Goal: Book appointment/travel/reservation

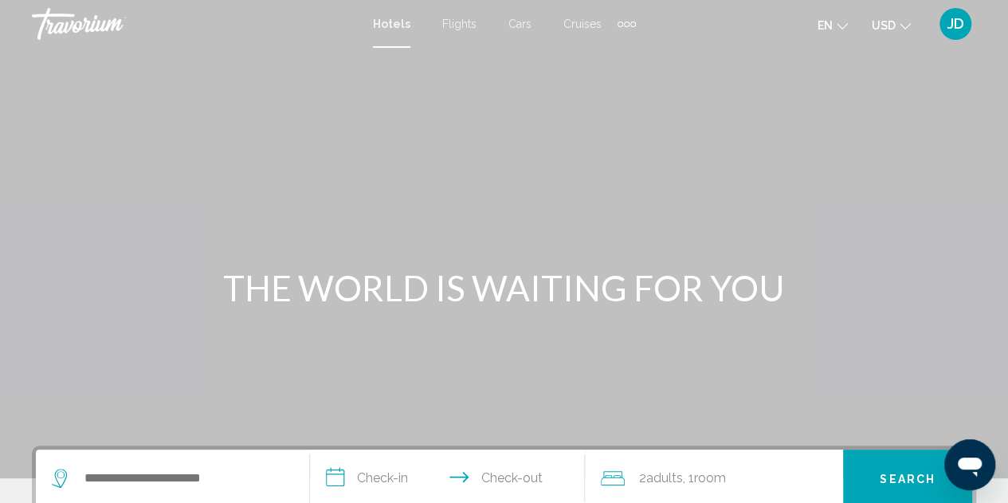
click at [625, 23] on div "Extra navigation items" at bounding box center [627, 25] width 6 height 6
click at [606, 55] on span "Activities" at bounding box center [601, 53] width 45 height 13
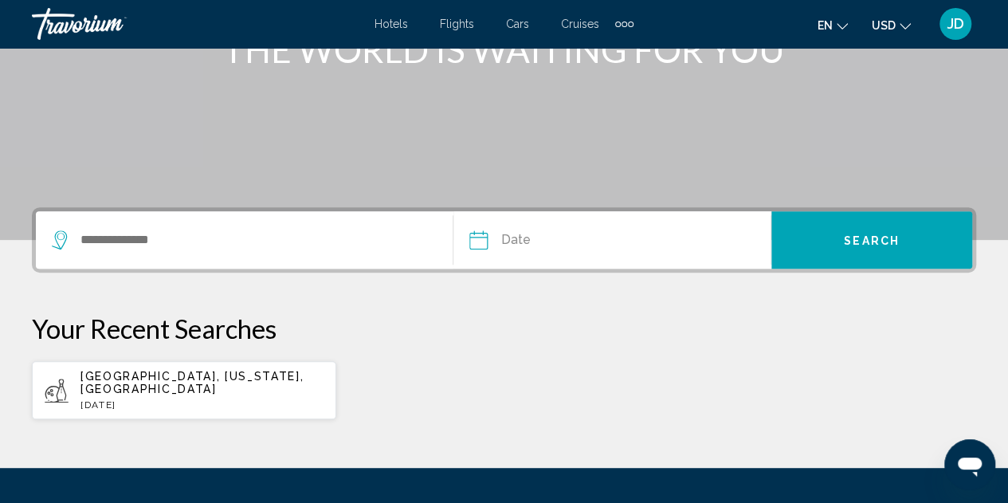
scroll to position [239, 0]
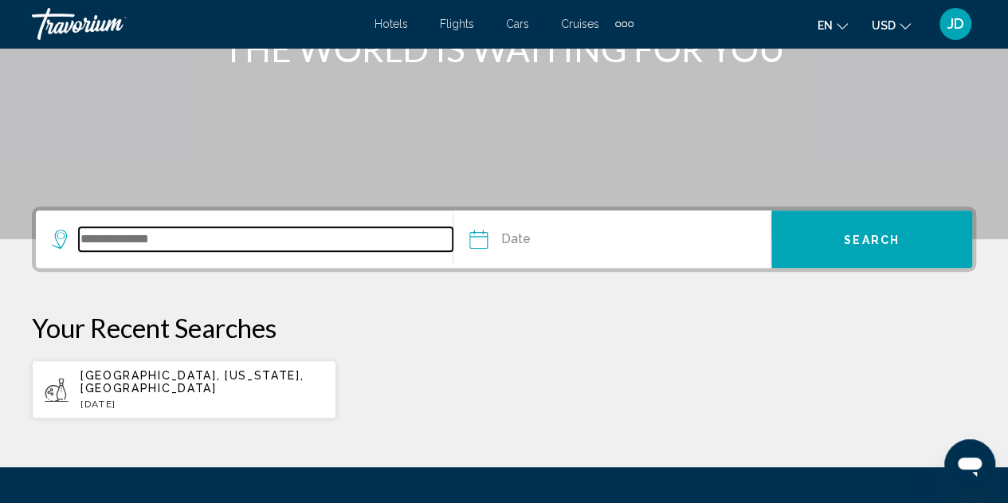
click at [233, 245] on input "Search widget" at bounding box center [266, 239] width 374 height 24
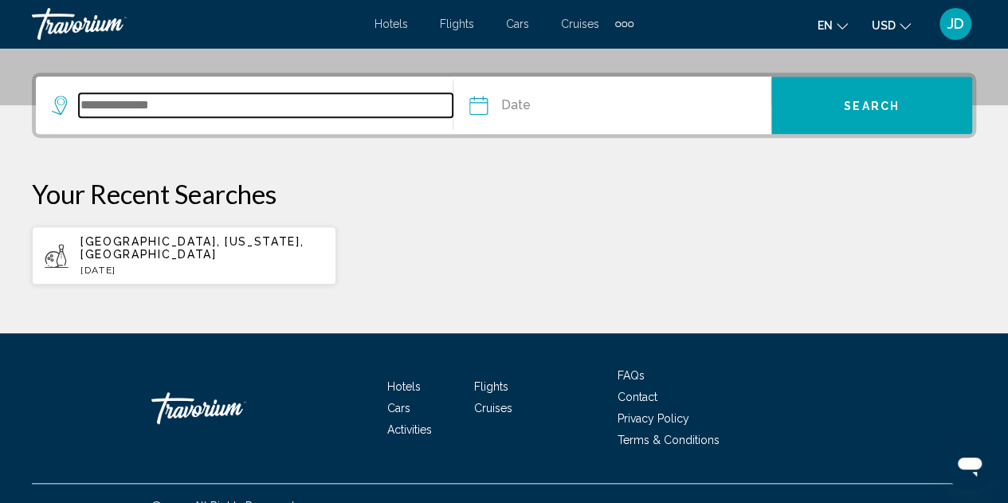
scroll to position [384, 0]
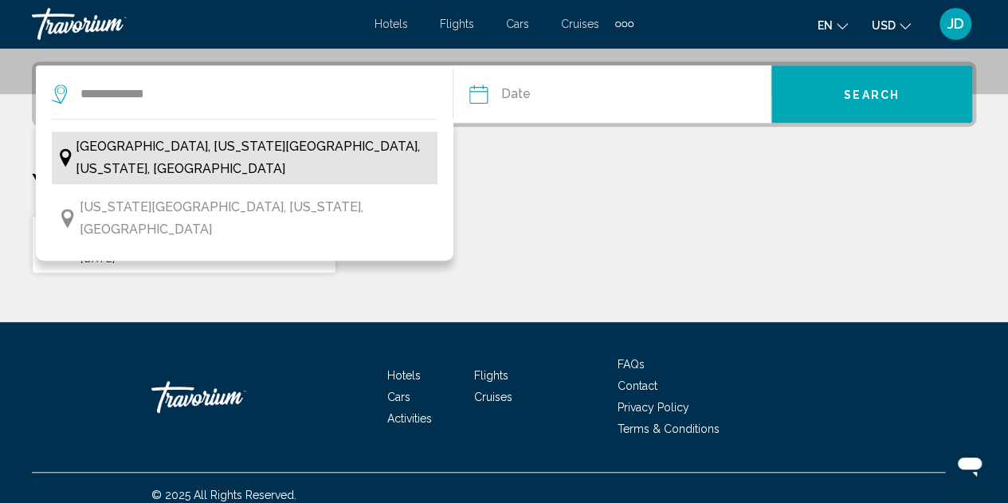
click at [236, 145] on span "[GEOGRAPHIC_DATA], [US_STATE][GEOGRAPHIC_DATA], [US_STATE], [GEOGRAPHIC_DATA]" at bounding box center [253, 157] width 354 height 45
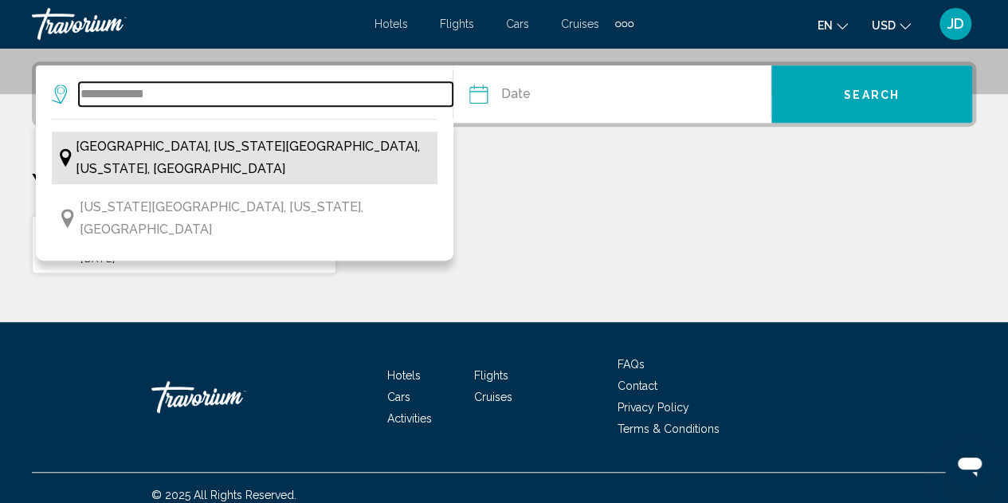
type input "**********"
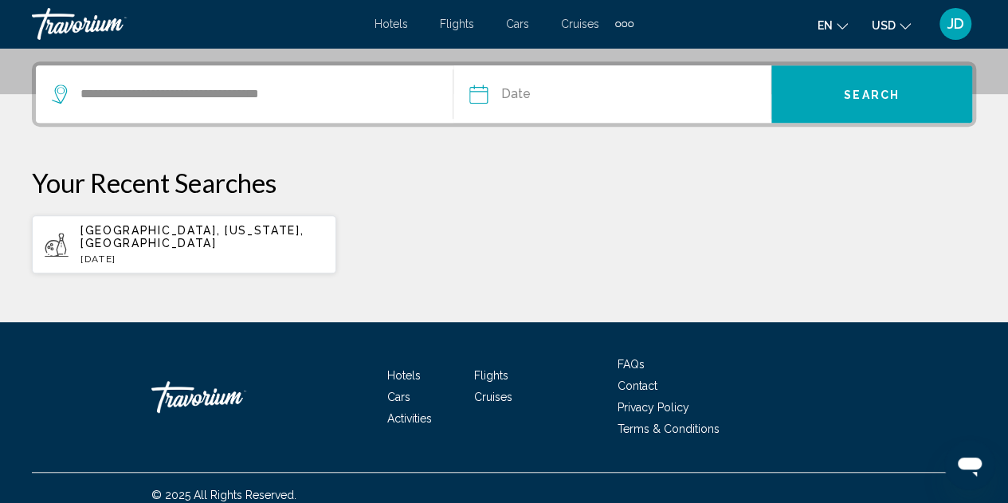
click at [534, 95] on input "Date" at bounding box center [543, 96] width 157 height 62
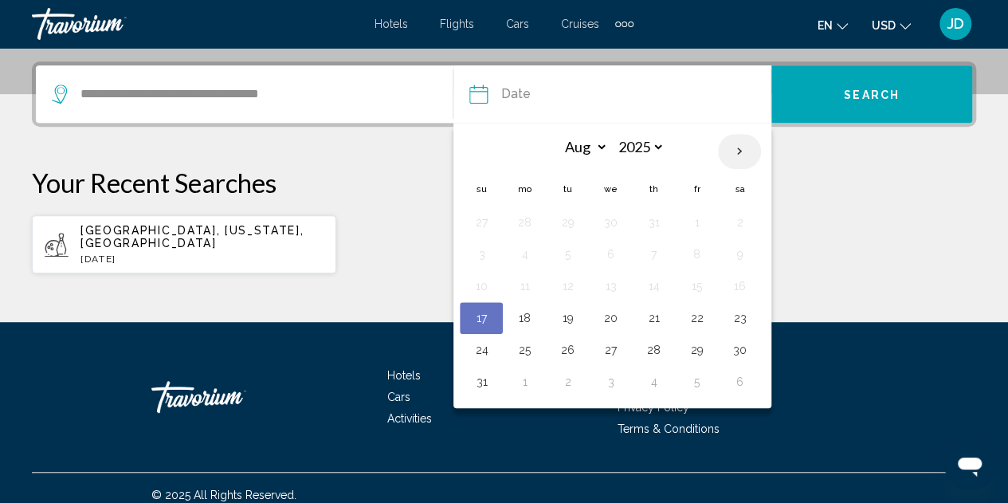
click at [740, 147] on th "Next month" at bounding box center [739, 151] width 43 height 35
select select "*"
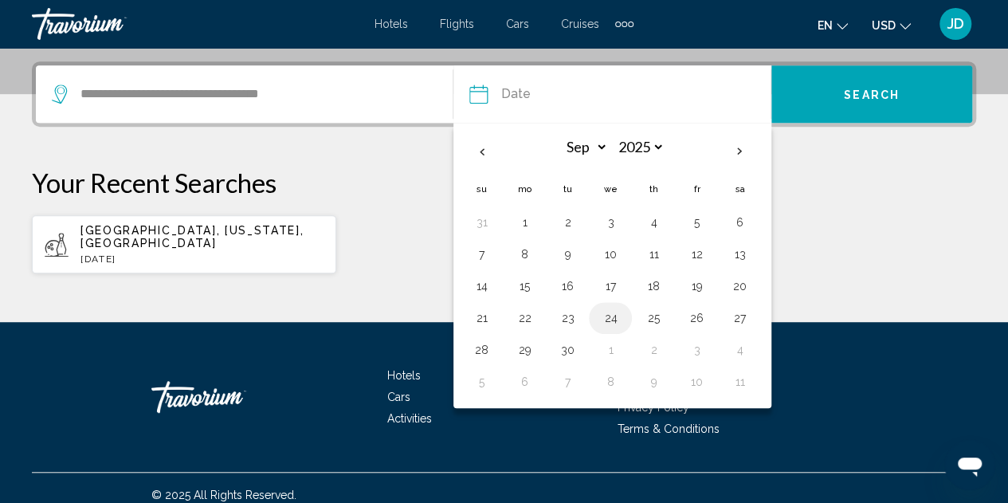
click at [614, 314] on button "24" at bounding box center [611, 318] width 26 height 22
type input "**********"
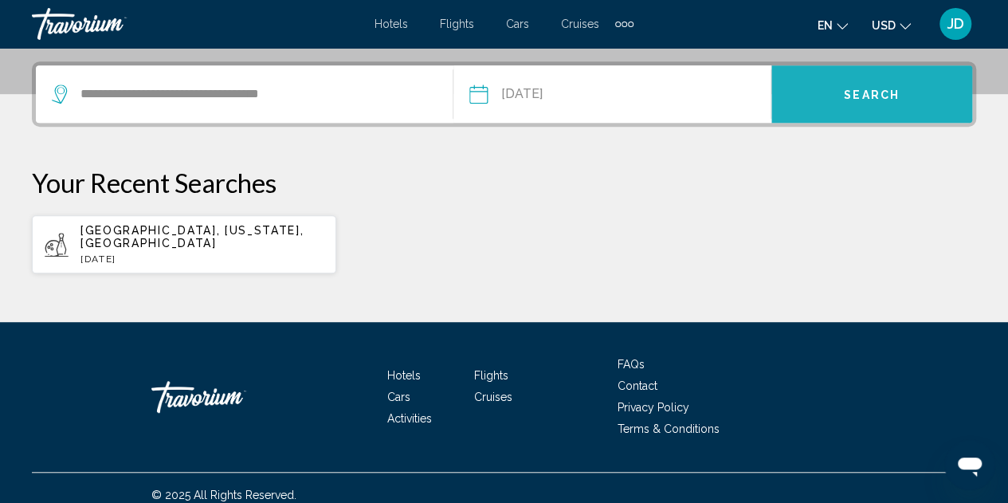
click at [828, 90] on button "Search" at bounding box center [871, 93] width 201 height 57
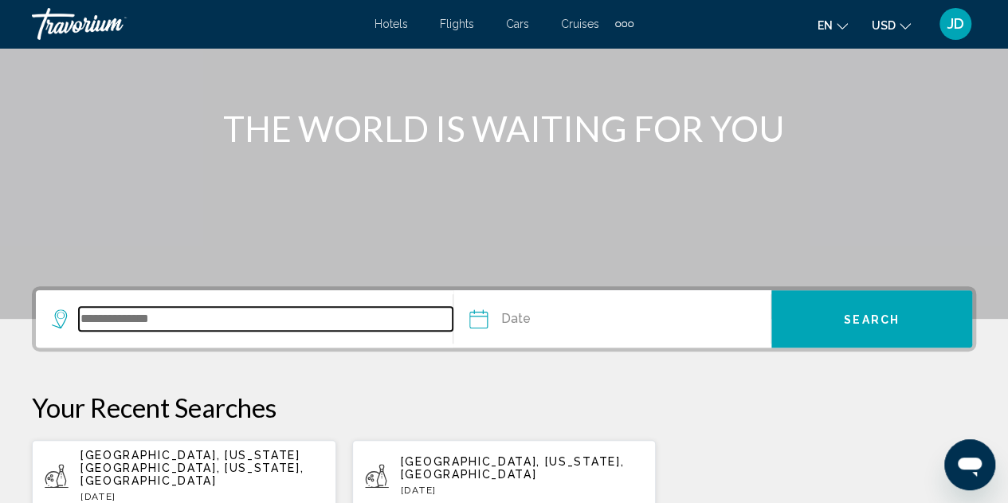
click at [179, 310] on input "Search widget" at bounding box center [266, 319] width 374 height 24
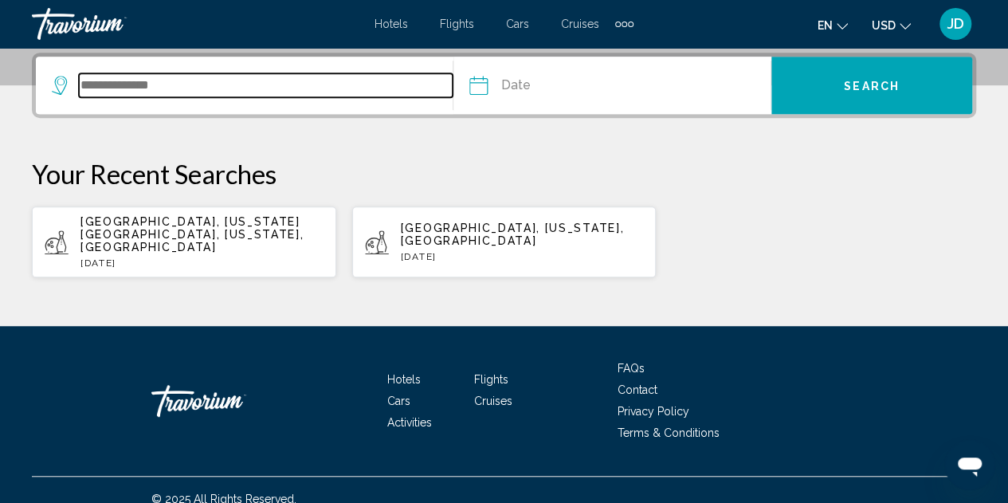
scroll to position [394, 0]
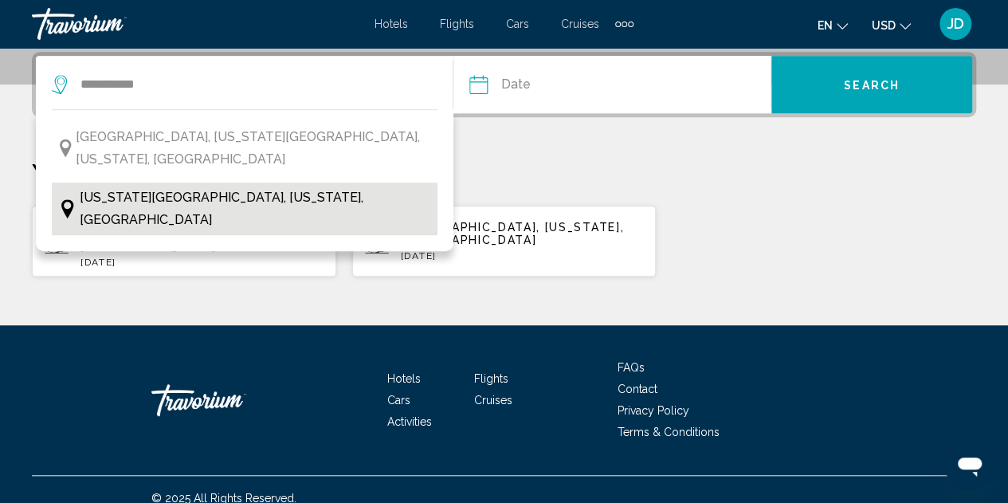
click at [180, 186] on span "[US_STATE][GEOGRAPHIC_DATA], [US_STATE], [GEOGRAPHIC_DATA]" at bounding box center [255, 208] width 350 height 45
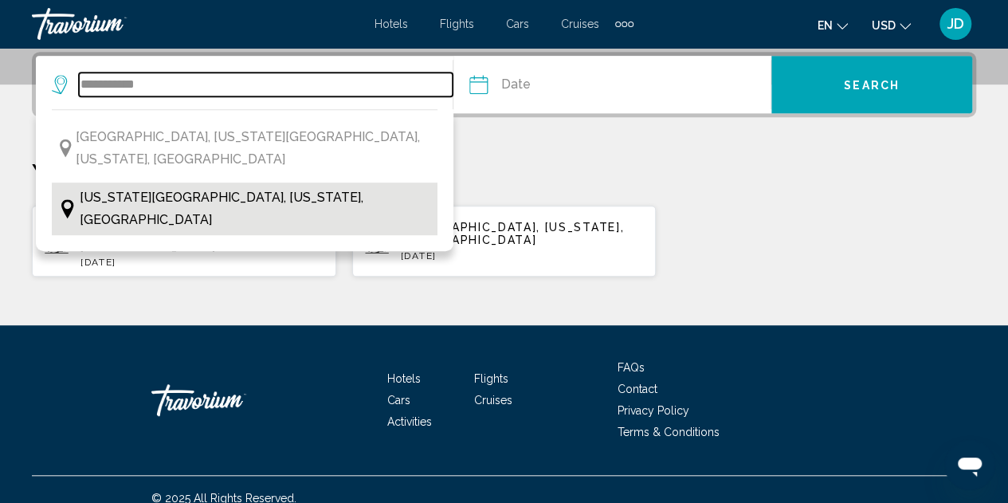
type input "**********"
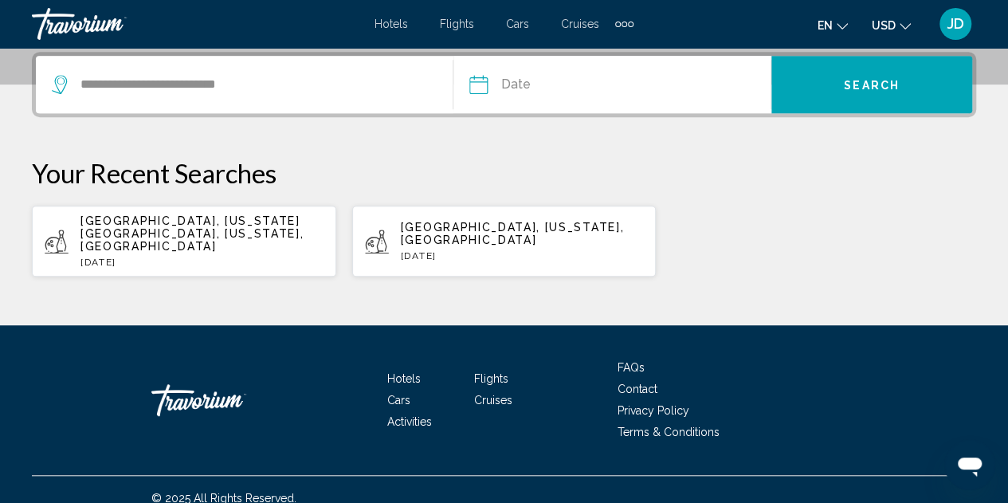
click at [588, 81] on input "Date" at bounding box center [543, 87] width 157 height 62
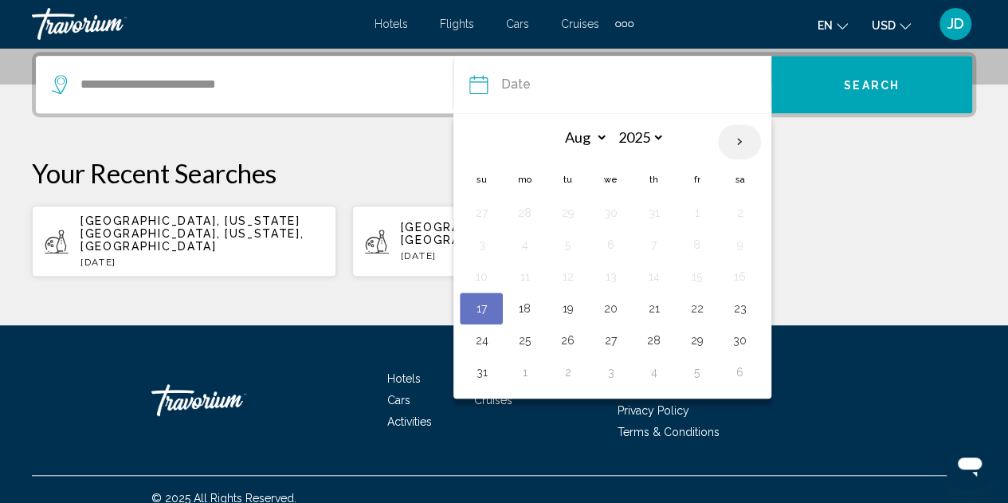
click at [733, 143] on th "Next month" at bounding box center [739, 141] width 43 height 35
select select "*"
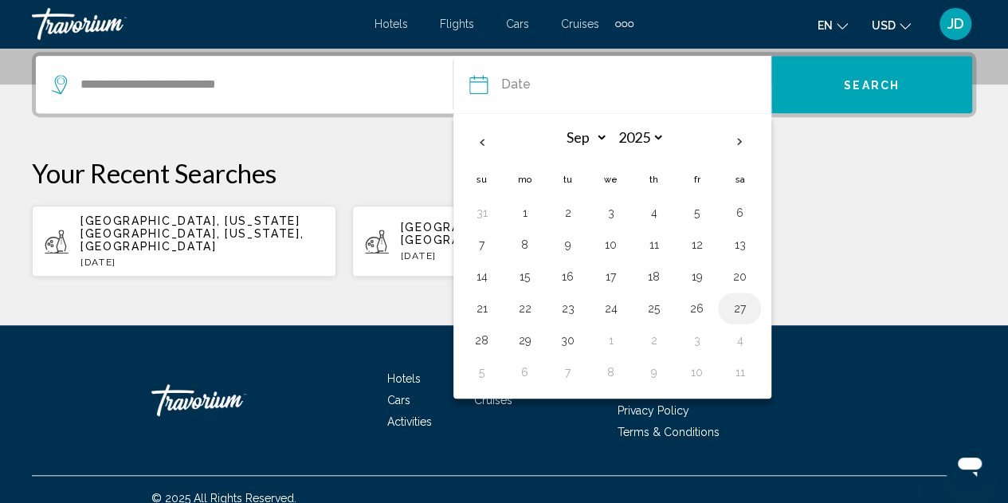
click at [735, 307] on button "27" at bounding box center [740, 308] width 26 height 22
type input "**********"
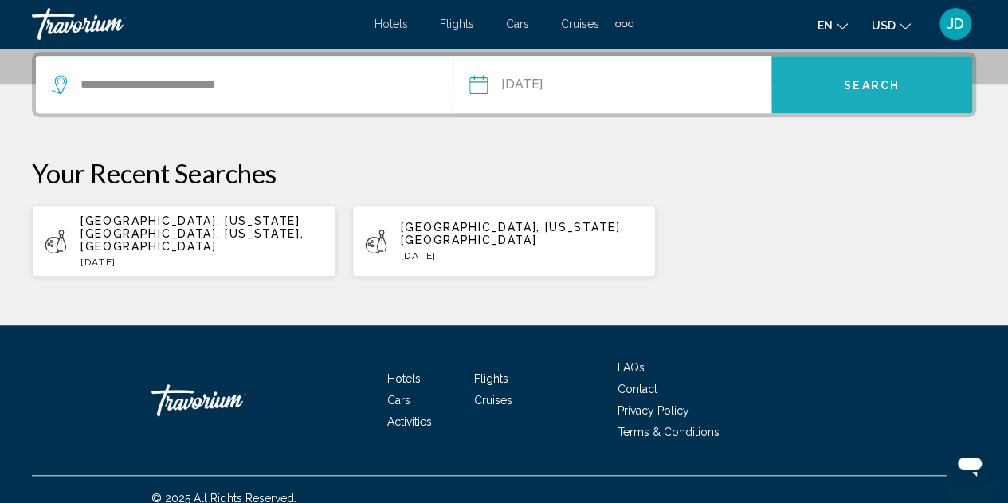
click at [854, 81] on span "Search" at bounding box center [872, 85] width 56 height 13
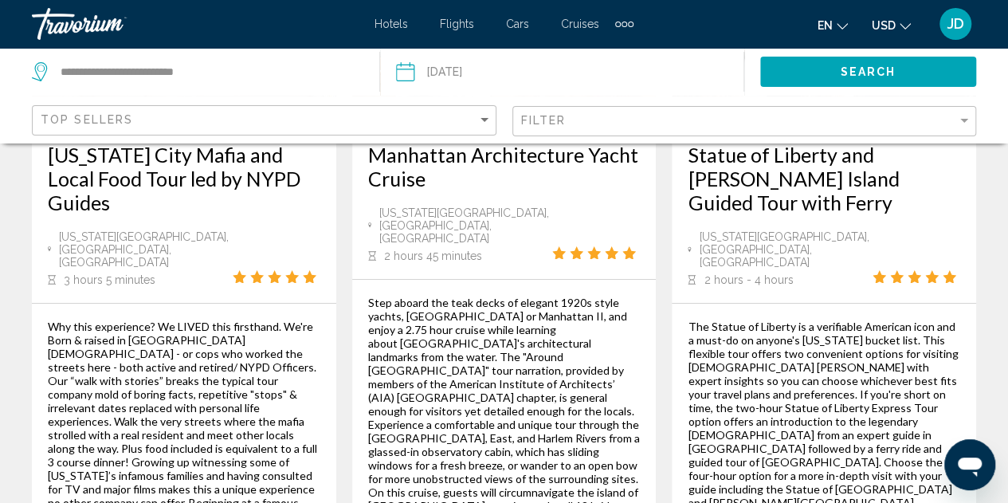
scroll to position [2949, 0]
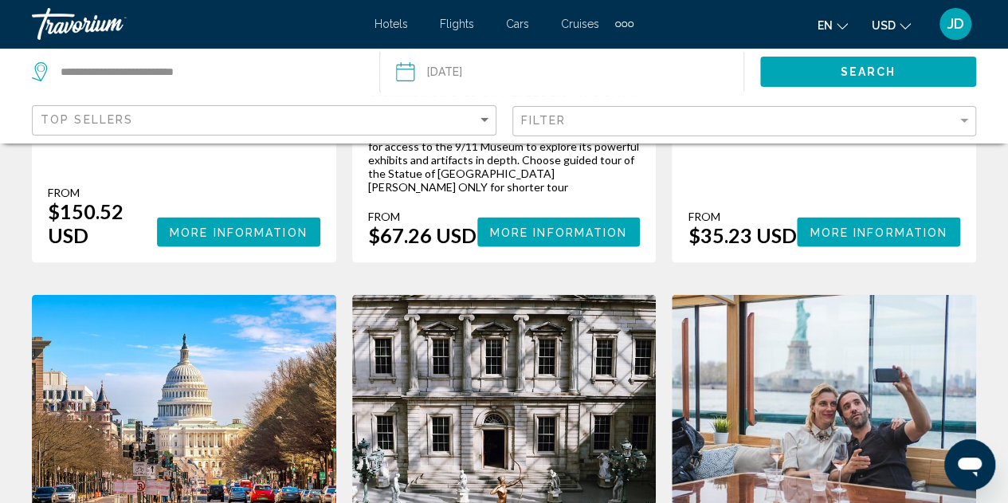
scroll to position [1674, 0]
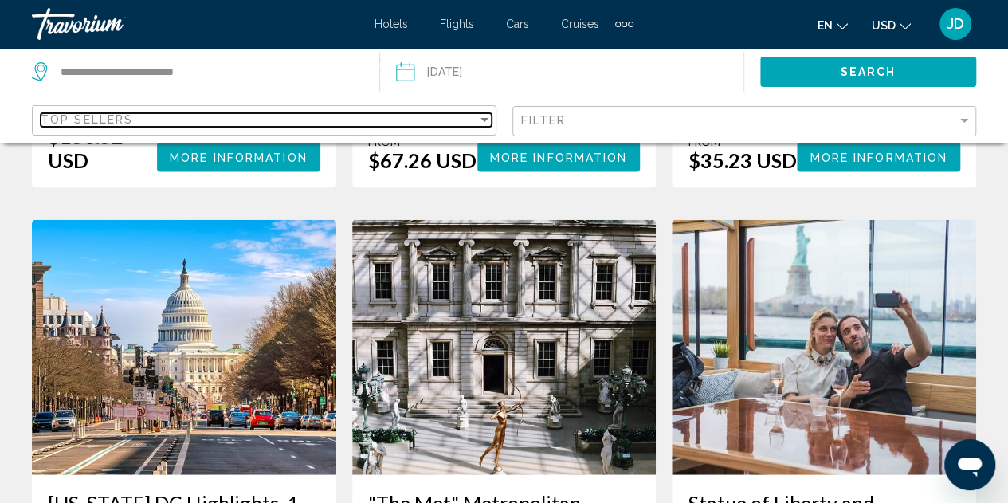
click at [485, 117] on div "Sort by" at bounding box center [484, 119] width 14 height 13
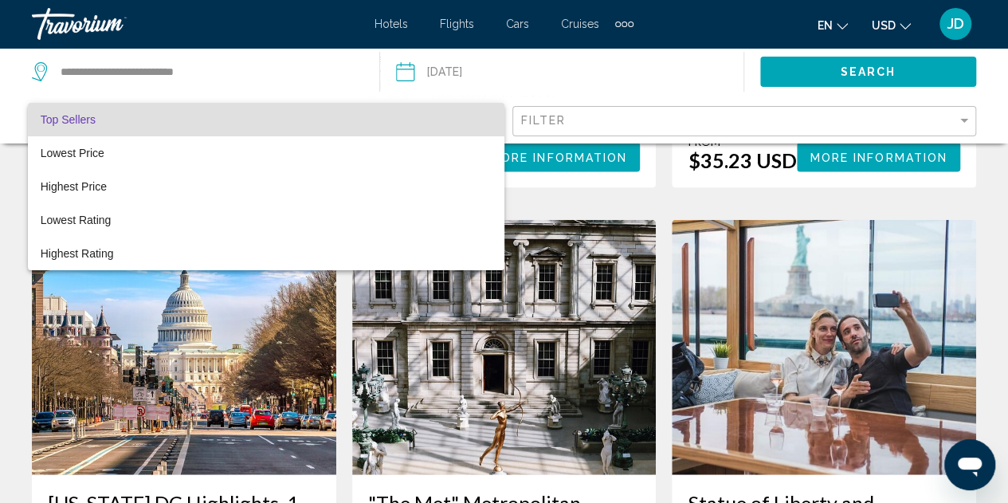
click at [673, 122] on div at bounding box center [504, 251] width 1008 height 503
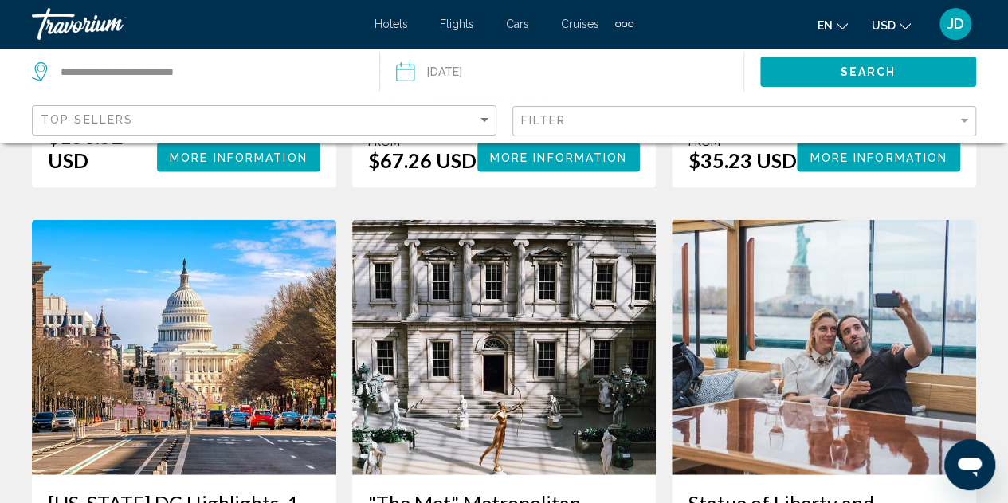
click at [899, 112] on div "Filter" at bounding box center [746, 121] width 451 height 29
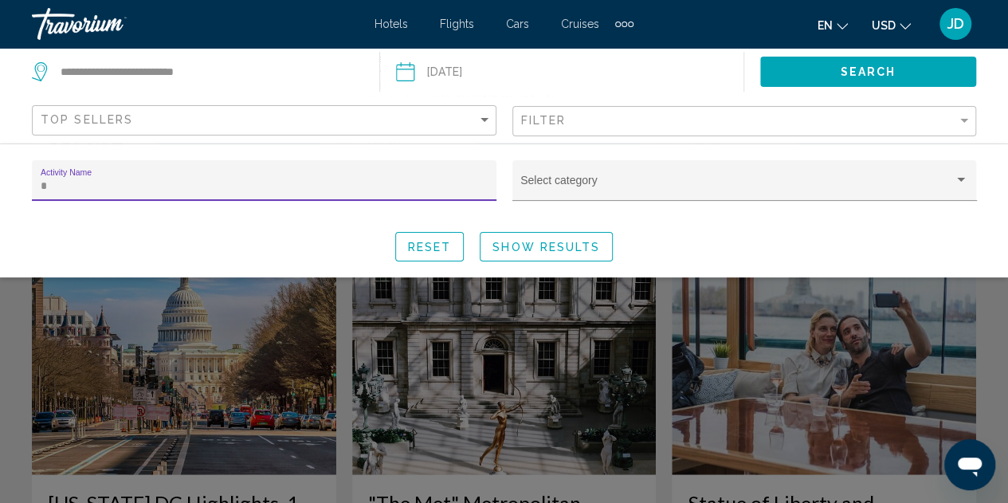
scroll to position [173, 0]
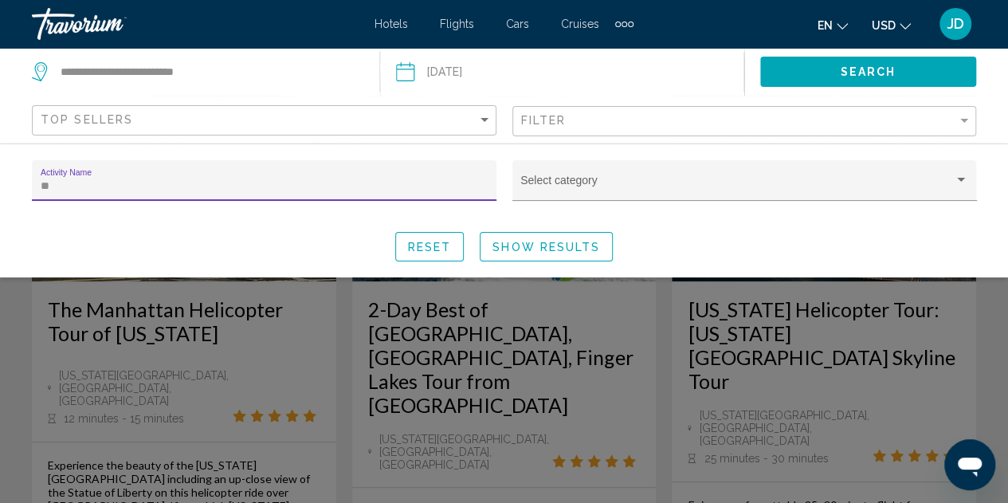
type input "*"
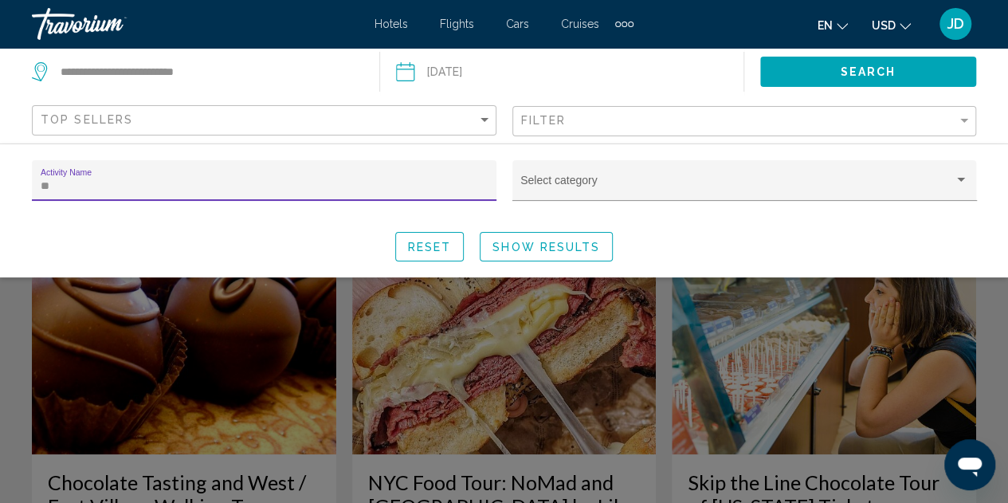
type input "*"
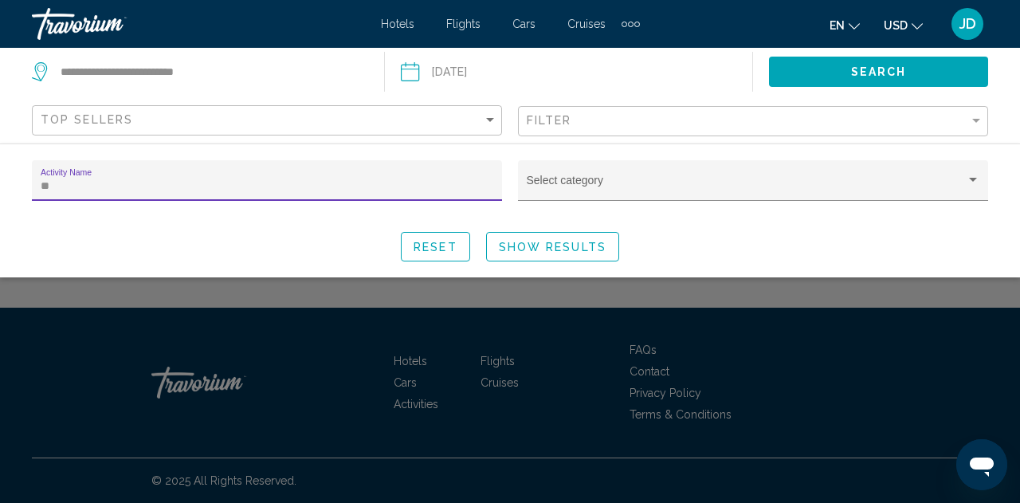
type input "*"
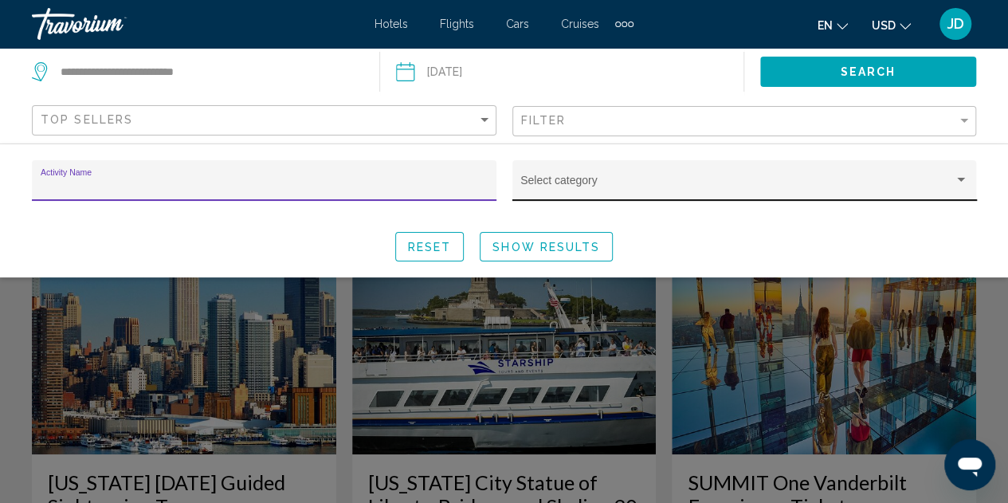
click at [805, 180] on span "Search widget" at bounding box center [737, 186] width 434 height 13
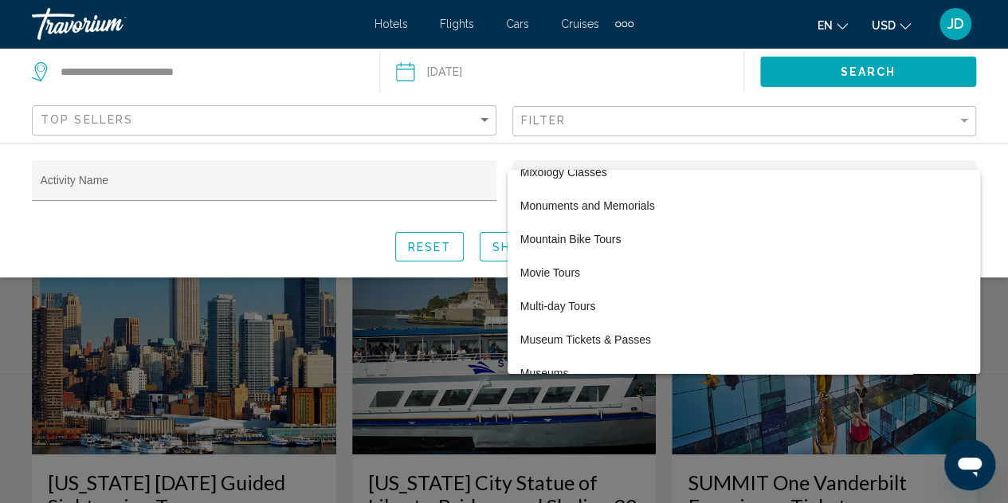
scroll to position [3028, 0]
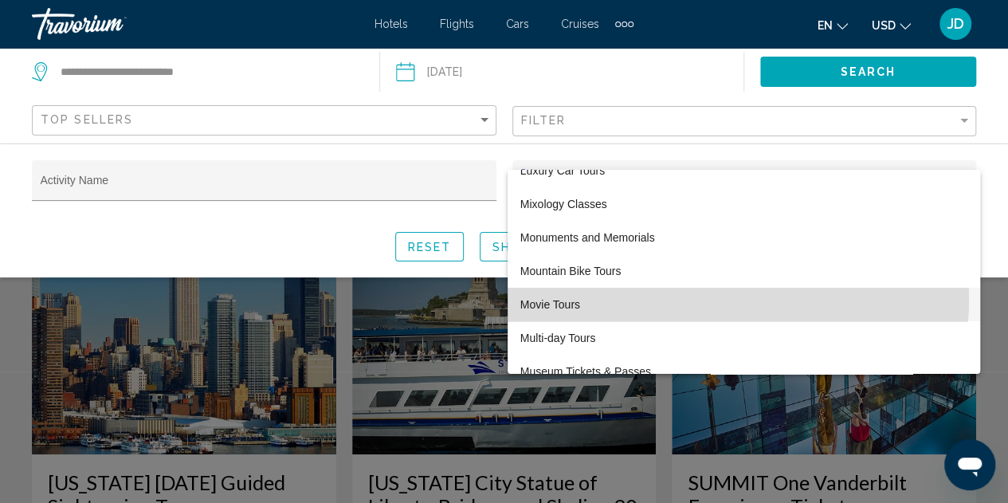
click at [717, 300] on span "Movie Tours" at bounding box center [743, 304] width 447 height 33
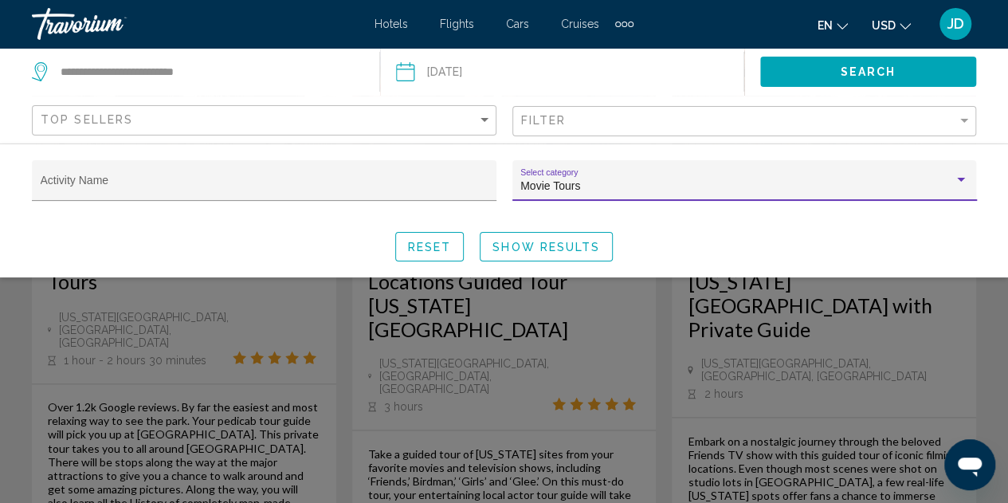
scroll to position [673, 0]
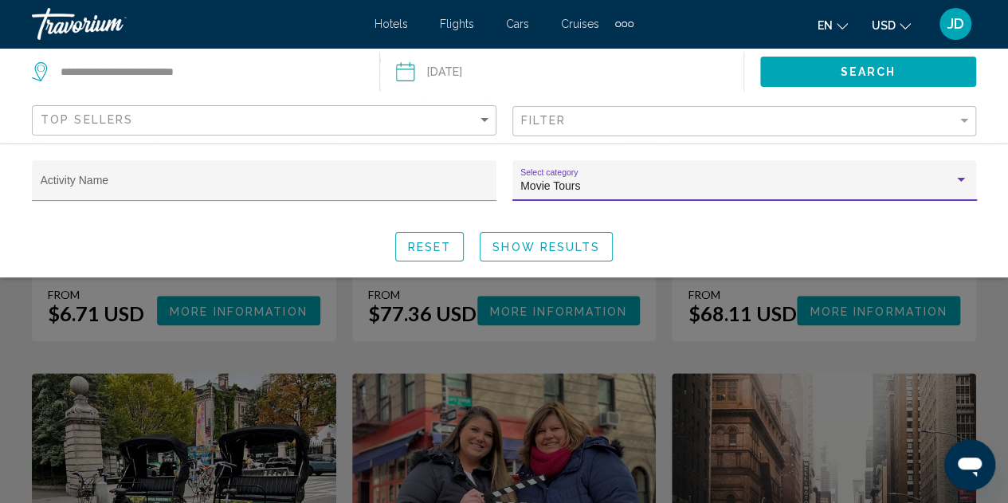
click at [754, 185] on div "Movie Tours" at bounding box center [737, 186] width 434 height 13
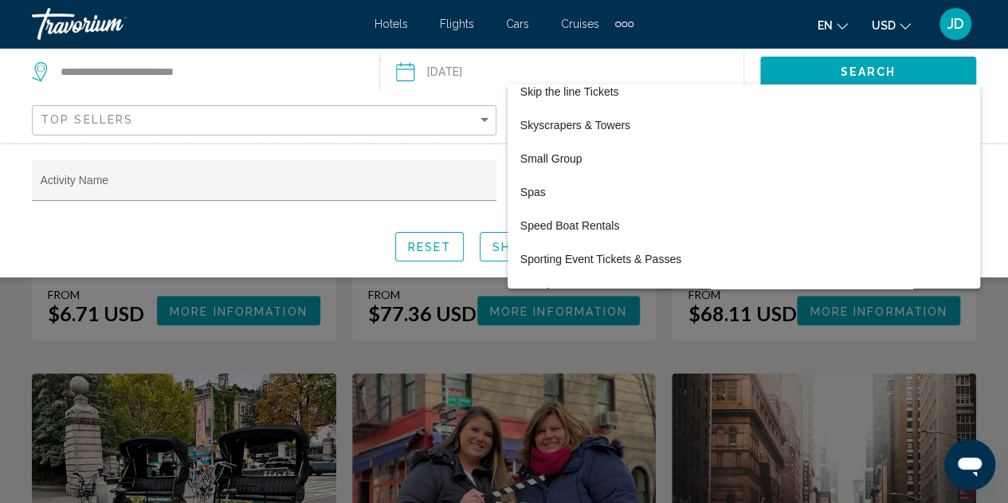
scroll to position [4894, 0]
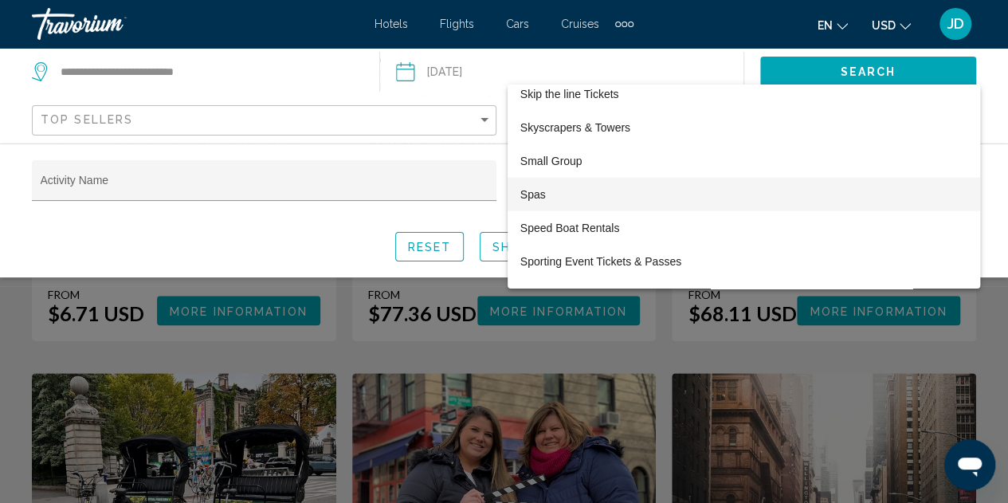
click at [602, 195] on span "Spas" at bounding box center [743, 194] width 447 height 33
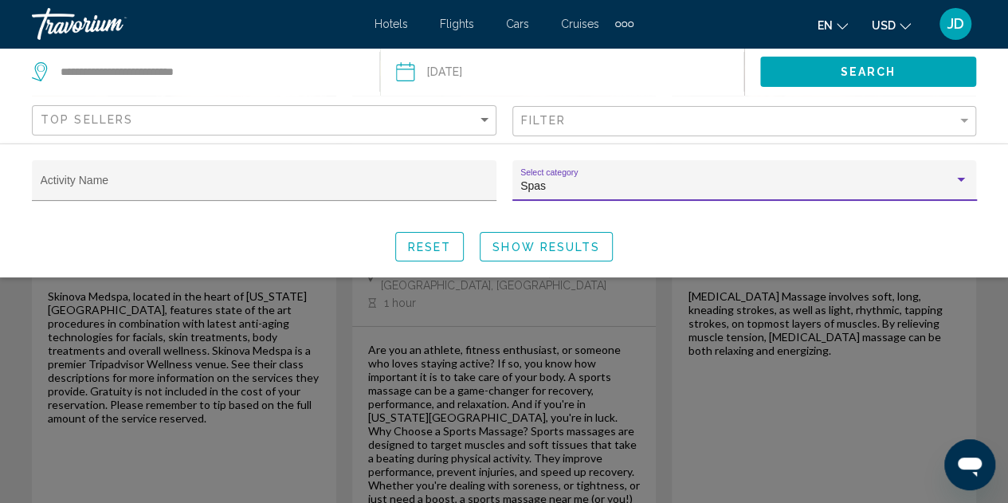
scroll to position [2881, 0]
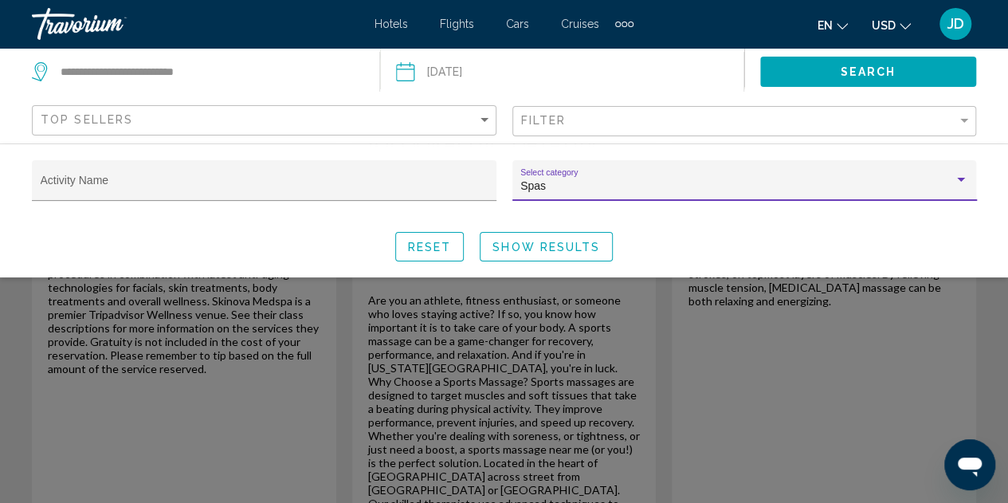
click at [566, 77] on input "Date: Sep 27, 2025" at bounding box center [482, 74] width 180 height 53
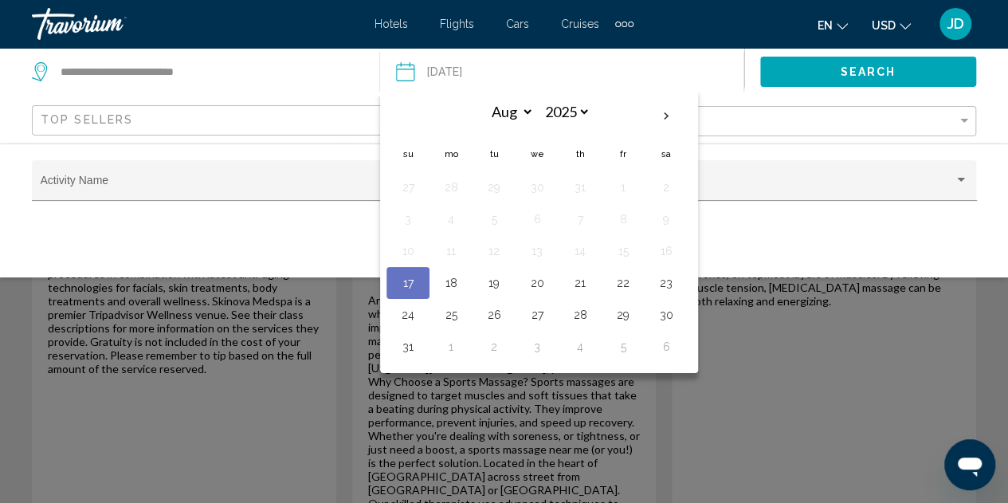
click at [870, 149] on div "Activity Name Spas Select category Reset Show Results" at bounding box center [504, 210] width 1008 height 134
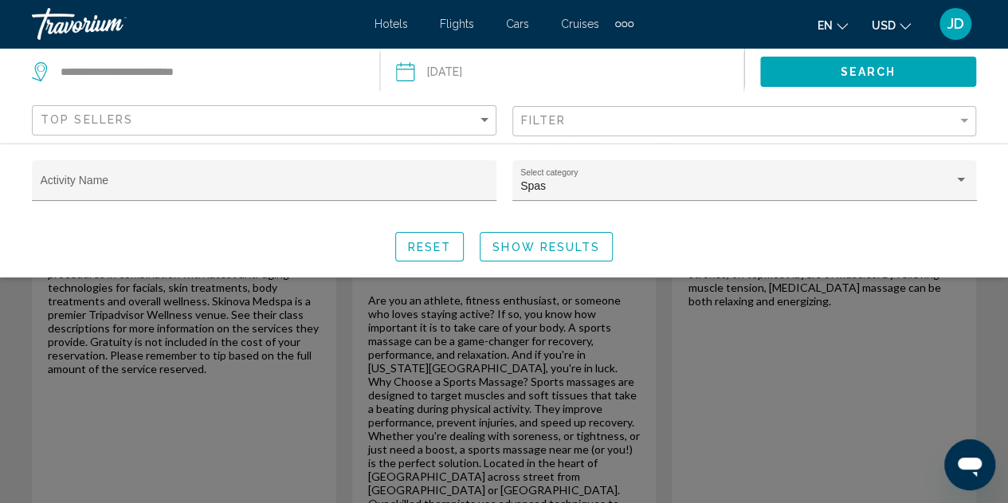
click at [531, 418] on div "Search widget" at bounding box center [504, 367] width 1008 height 272
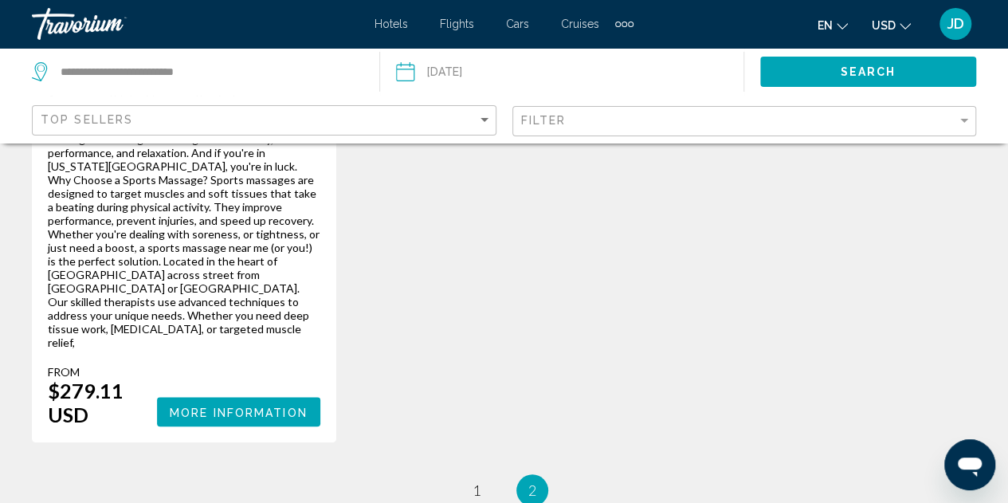
scroll to position [558, 0]
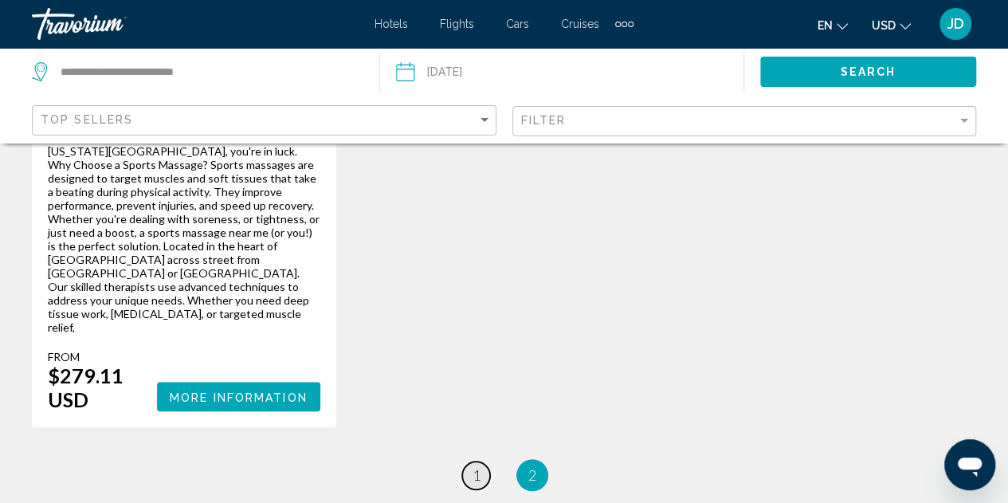
click at [473, 466] on span "1" at bounding box center [477, 475] width 8 height 18
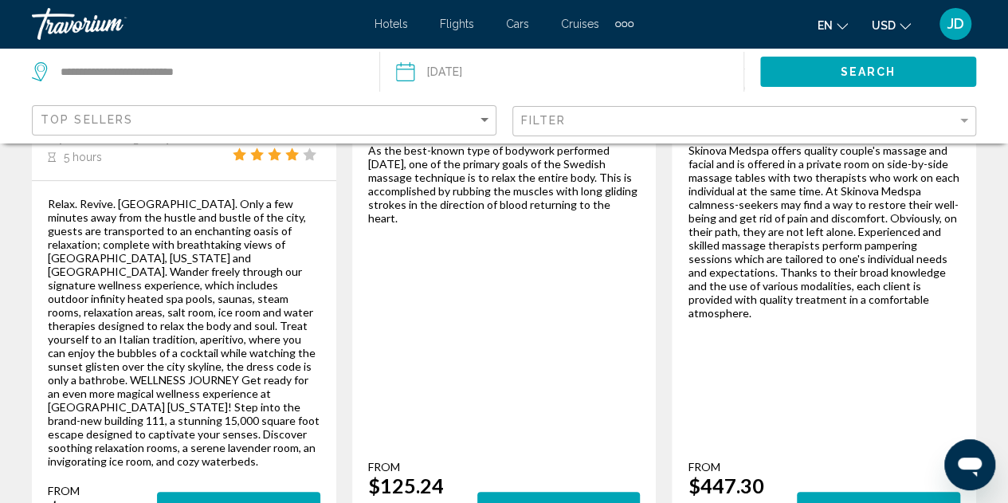
scroll to position [478, 0]
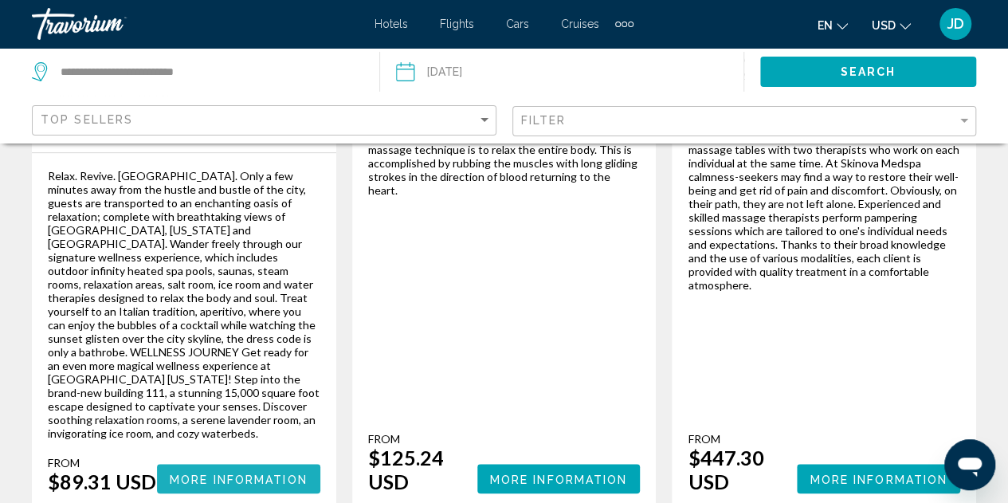
click at [209, 473] on span "More Information" at bounding box center [239, 479] width 138 height 13
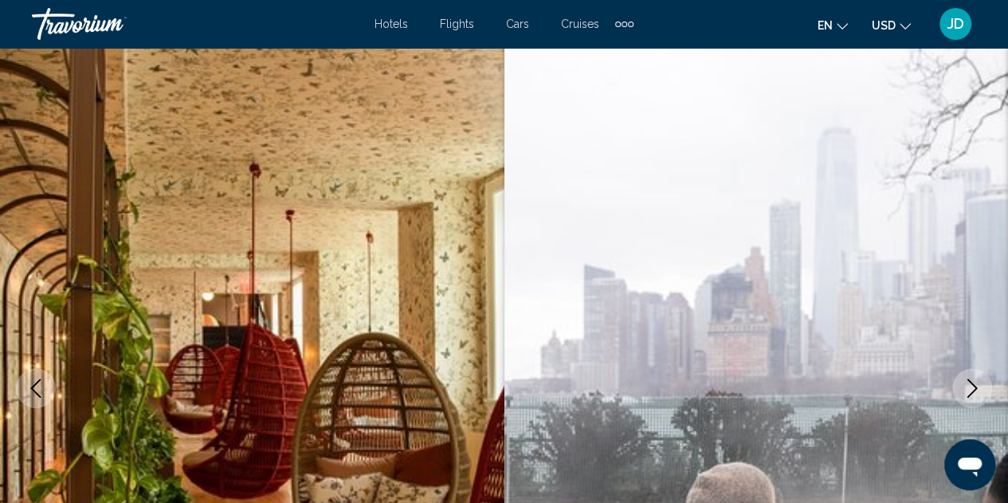
scroll to position [16, 0]
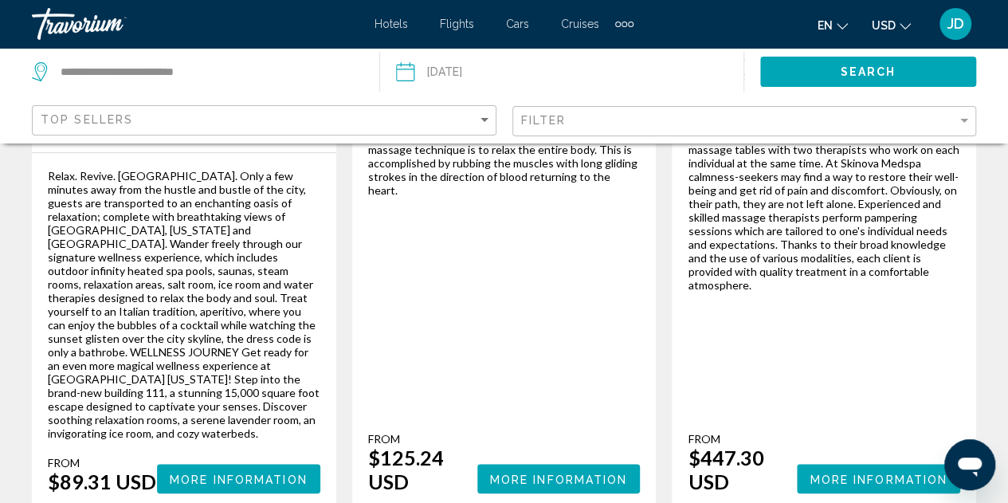
scroll to position [478, 0]
click at [513, 473] on span "More Information" at bounding box center [559, 479] width 138 height 13
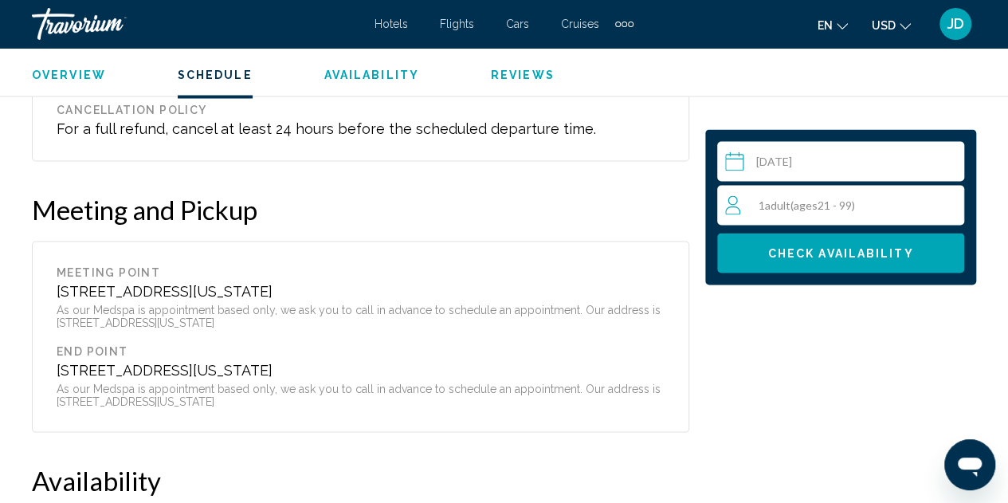
scroll to position [1370, 0]
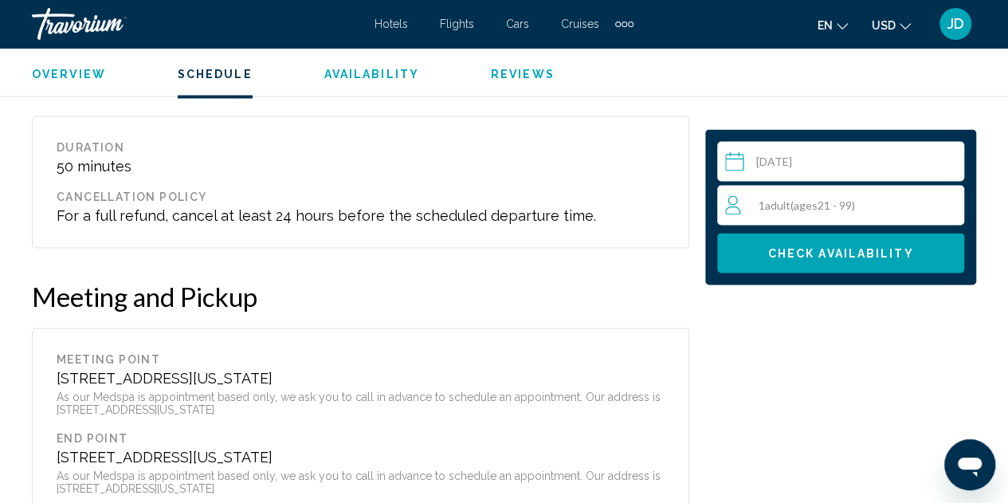
click at [789, 258] on span "Check Availability" at bounding box center [841, 253] width 146 height 13
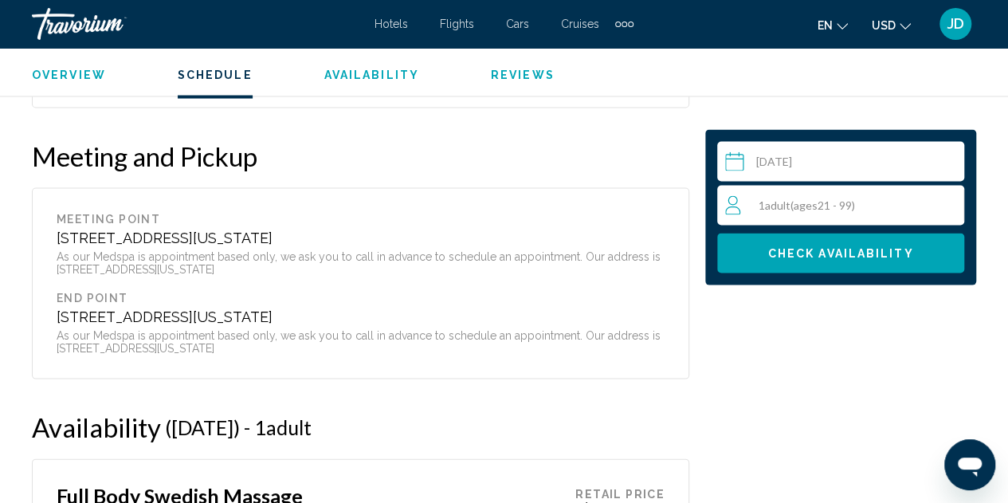
scroll to position [1501, 0]
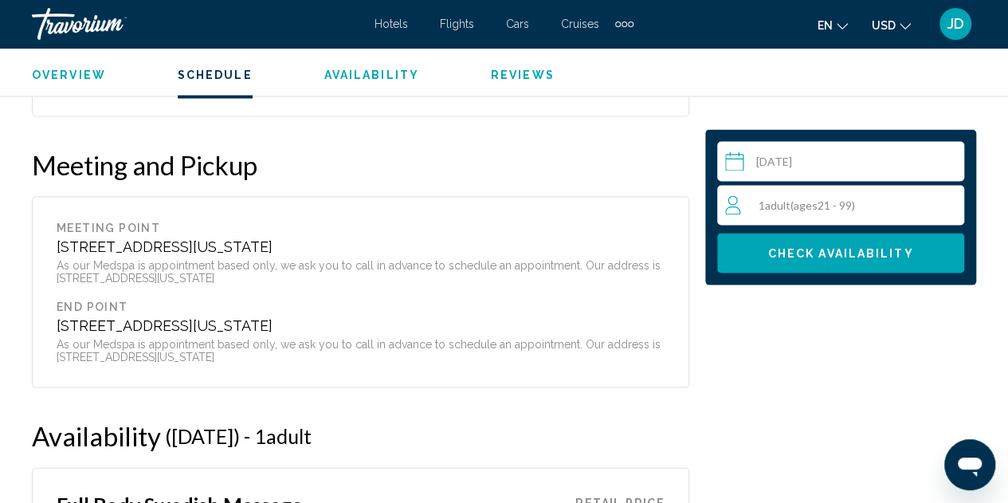
drag, startPoint x: 55, startPoint y: 246, endPoint x: 312, endPoint y: 245, distance: 257.4
click at [312, 245] on div "Meeting Point [STREET_ADDRESS][US_STATE] As our Medspa is appointment based onl…" at bounding box center [360, 291] width 657 height 191
copy div "[STREET_ADDRESS][US_STATE]"
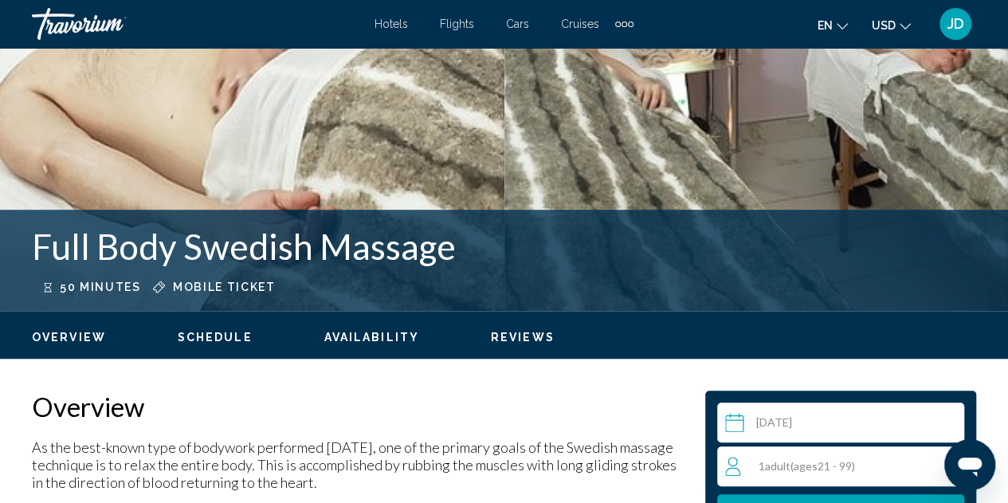
scroll to position [465, 0]
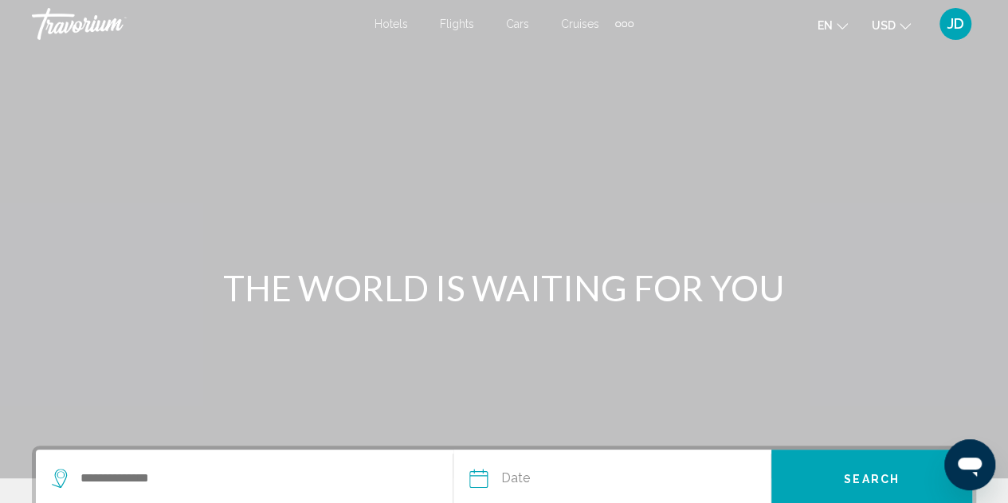
click at [622, 22] on div "Extra navigation items" at bounding box center [625, 25] width 6 height 6
click at [608, 53] on span "Activities" at bounding box center [594, 53] width 53 height 13
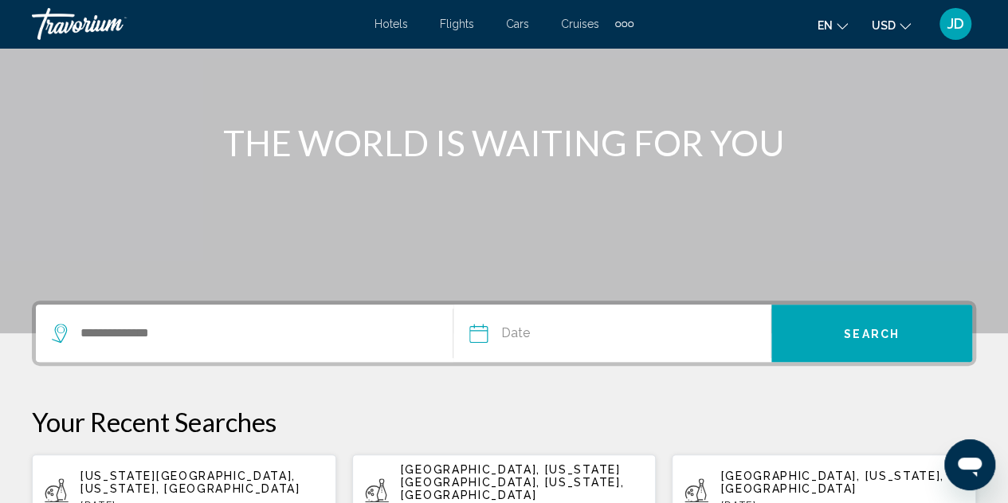
scroll to position [159, 0]
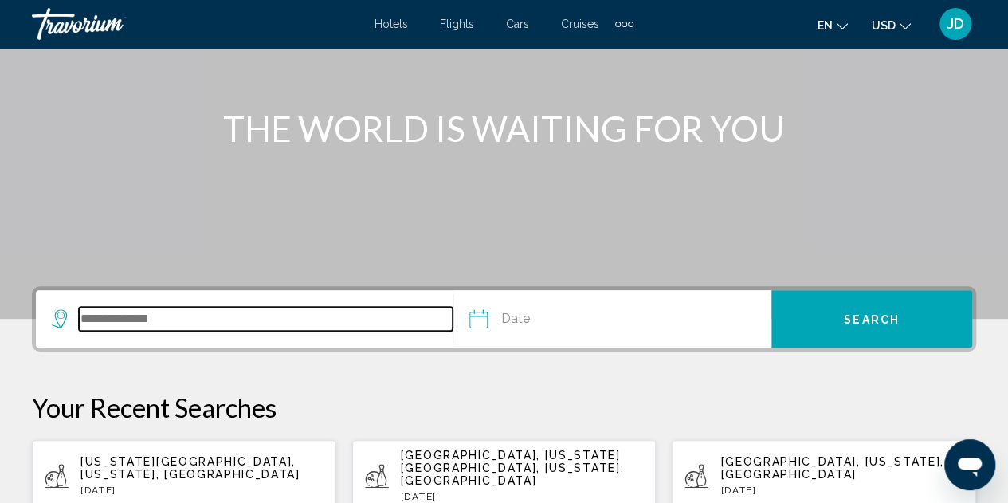
click at [276, 326] on input "Search widget" at bounding box center [266, 319] width 374 height 24
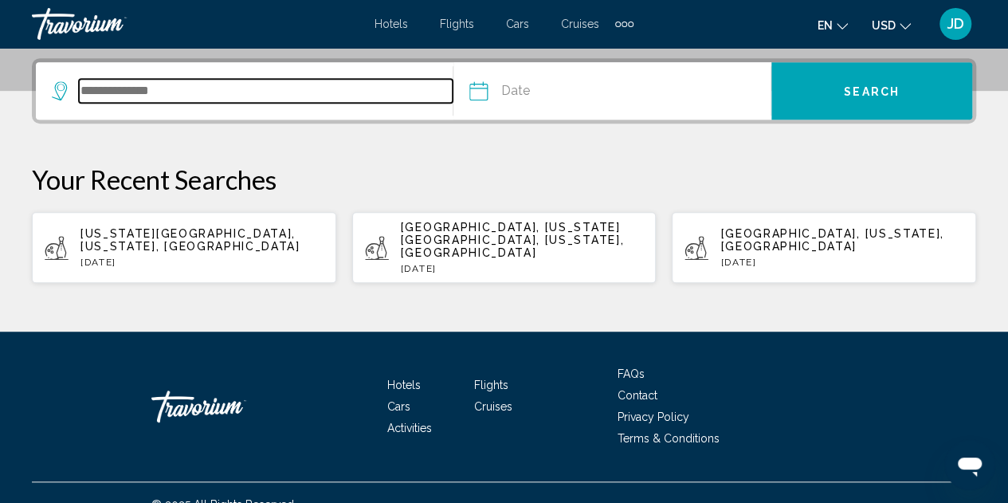
scroll to position [394, 0]
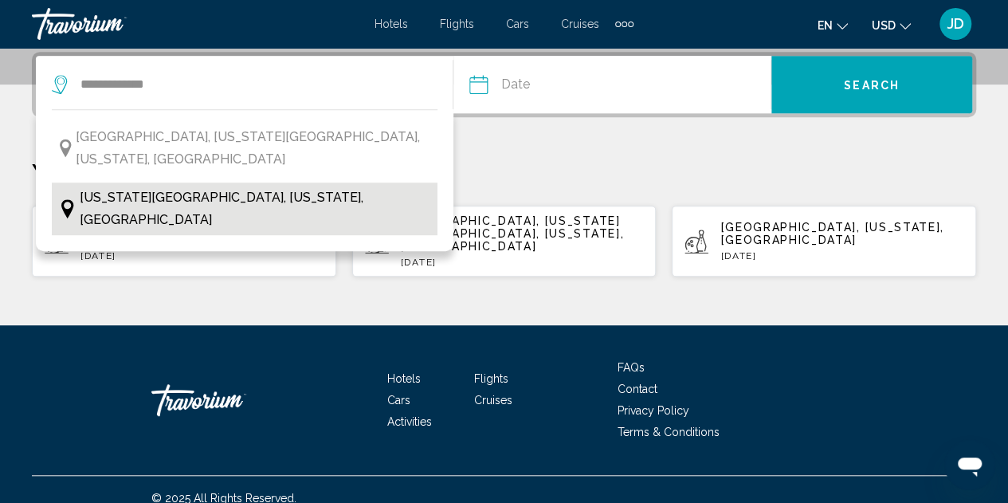
click at [158, 186] on span "[US_STATE][GEOGRAPHIC_DATA], [US_STATE], [GEOGRAPHIC_DATA]" at bounding box center [255, 208] width 350 height 45
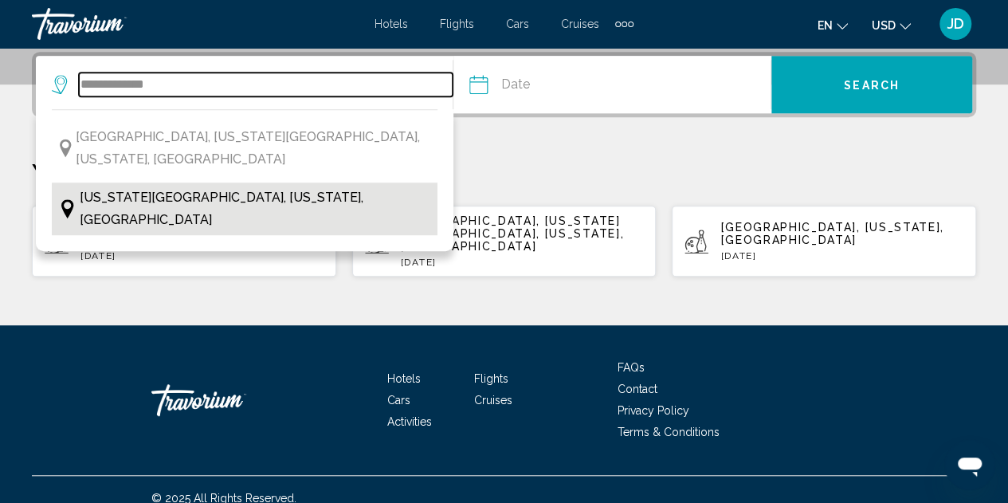
type input "**********"
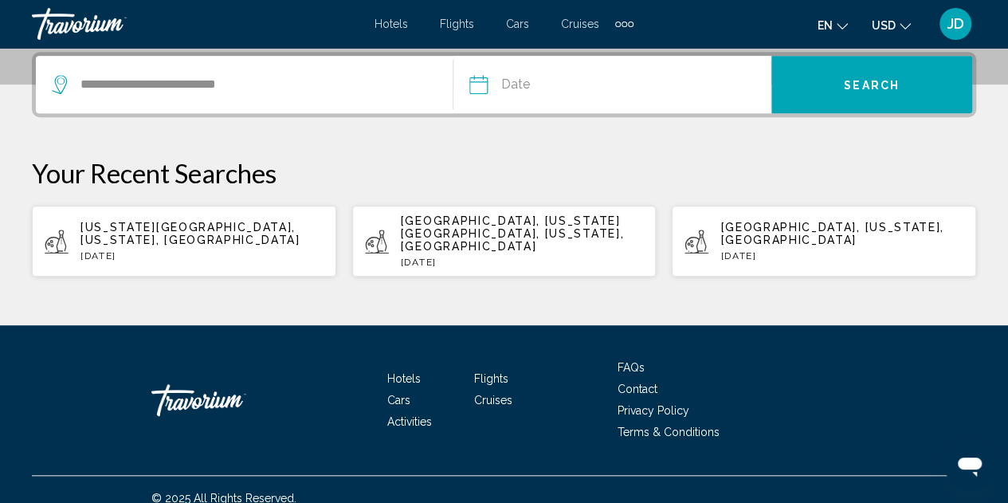
click at [561, 74] on input "Date" at bounding box center [543, 87] width 157 height 62
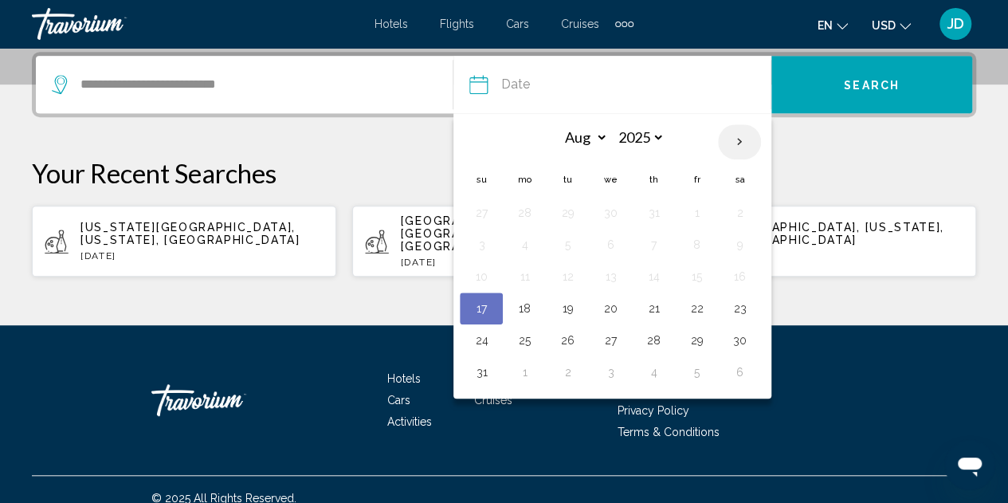
click at [736, 136] on th "Next month" at bounding box center [739, 141] width 43 height 35
select select "*"
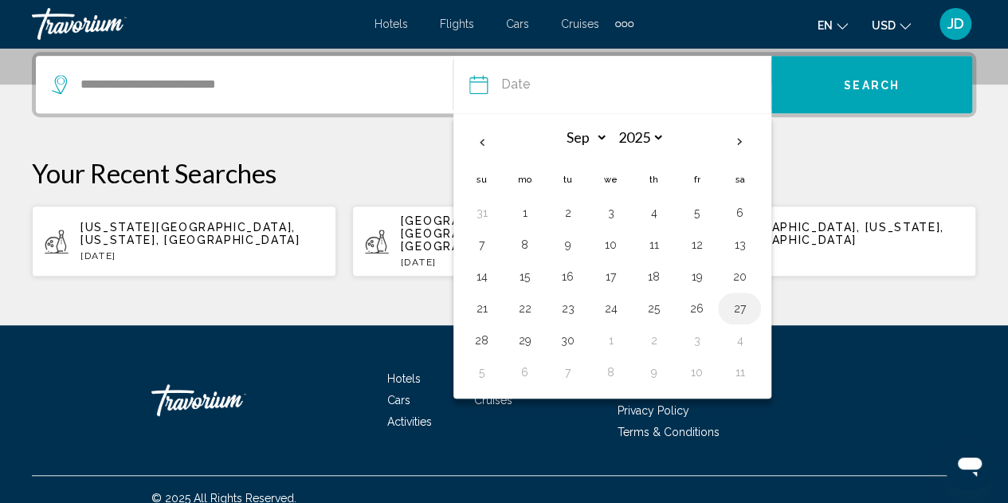
click at [743, 304] on button "27" at bounding box center [740, 308] width 26 height 22
type input "**********"
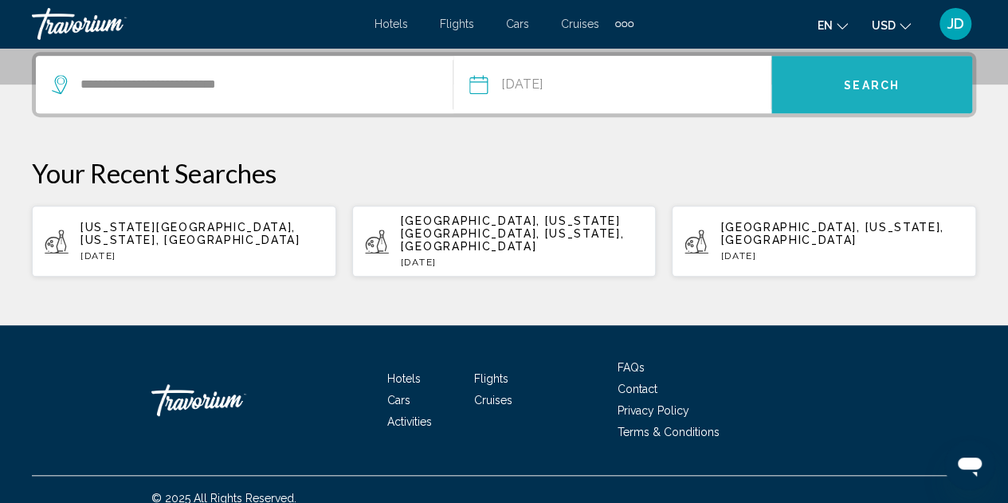
click at [875, 89] on span "Search" at bounding box center [872, 85] width 56 height 13
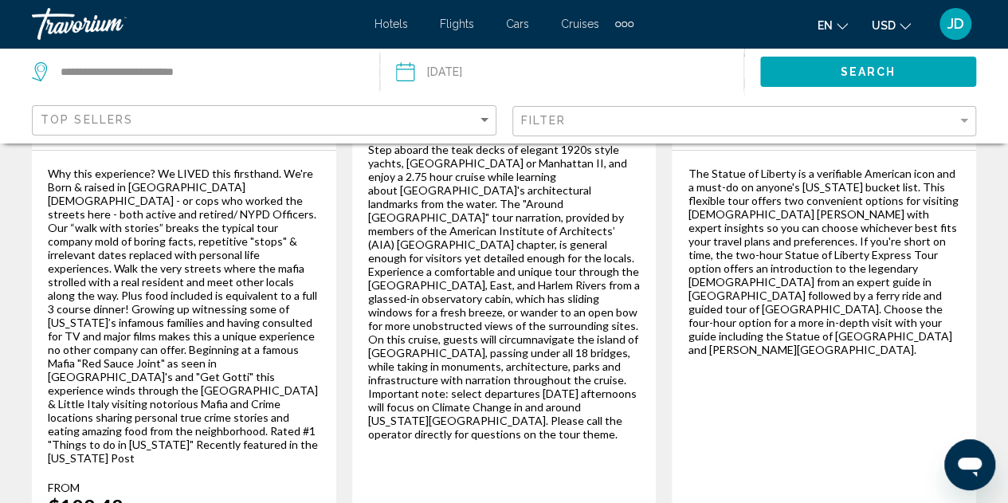
scroll to position [3047, 0]
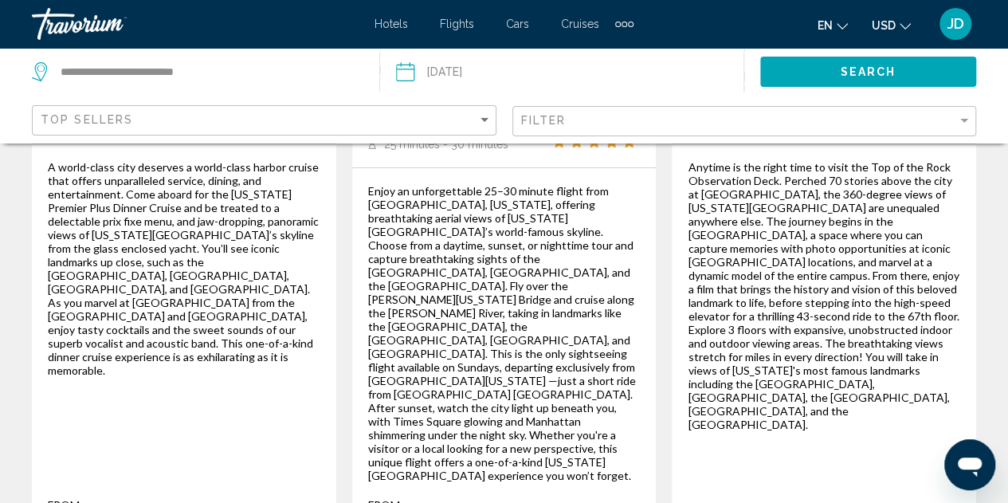
scroll to position [2894, 0]
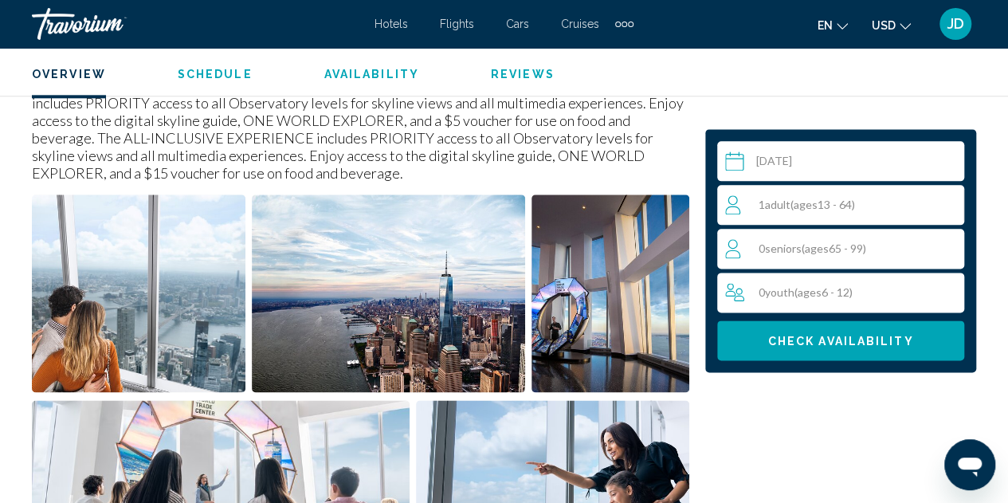
scroll to position [414, 0]
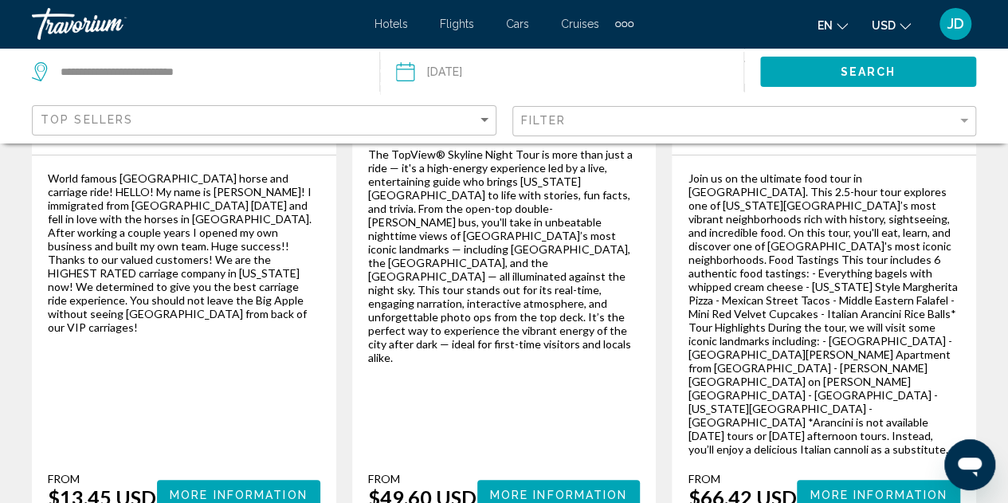
scroll to position [2945, 0]
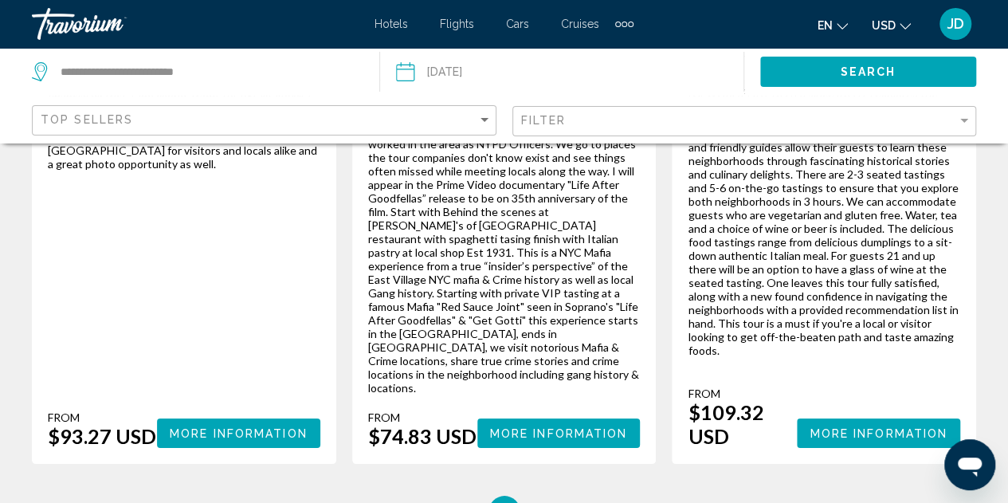
scroll to position [2869, 0]
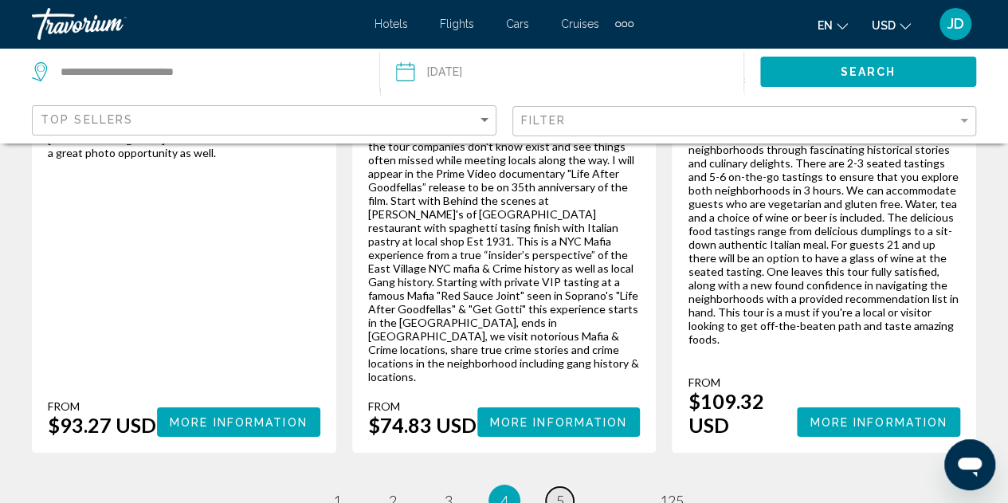
click at [562, 492] on span "5" at bounding box center [560, 501] width 8 height 18
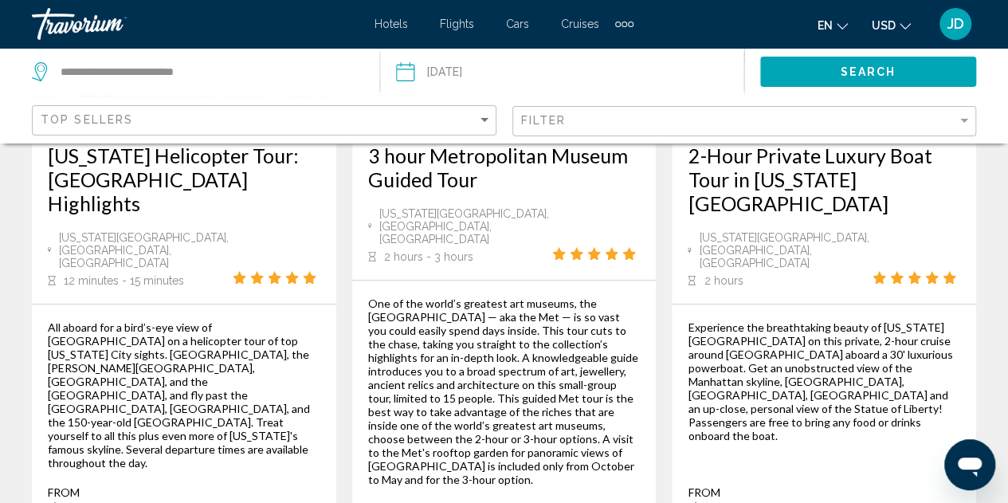
scroll to position [2864, 0]
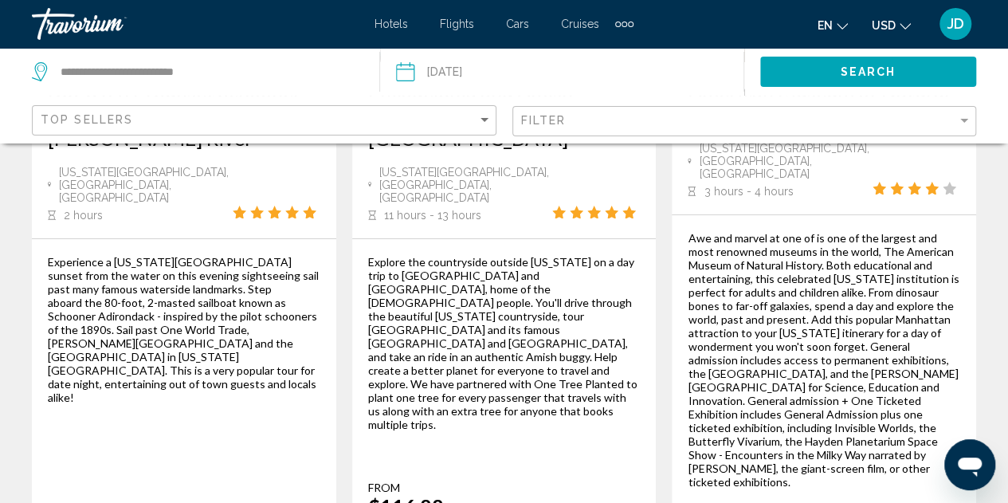
scroll to position [2925, 0]
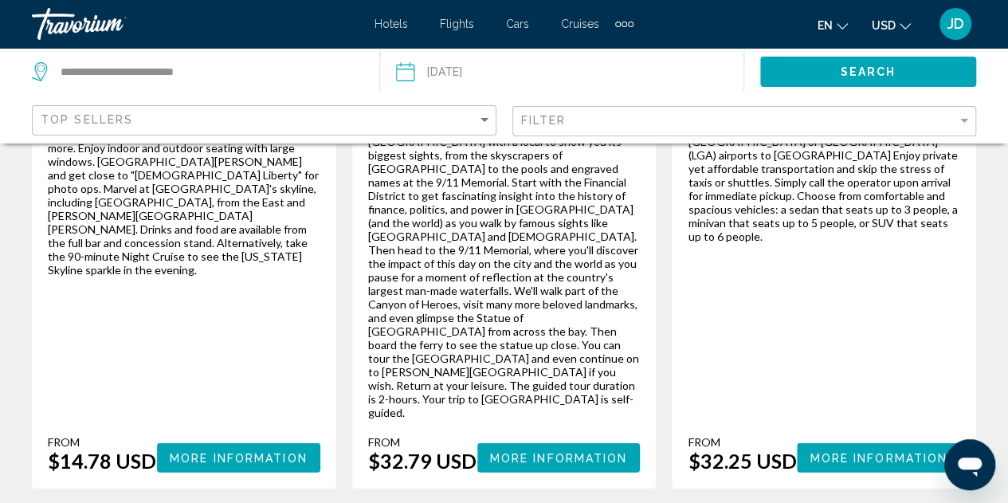
scroll to position [2152, 0]
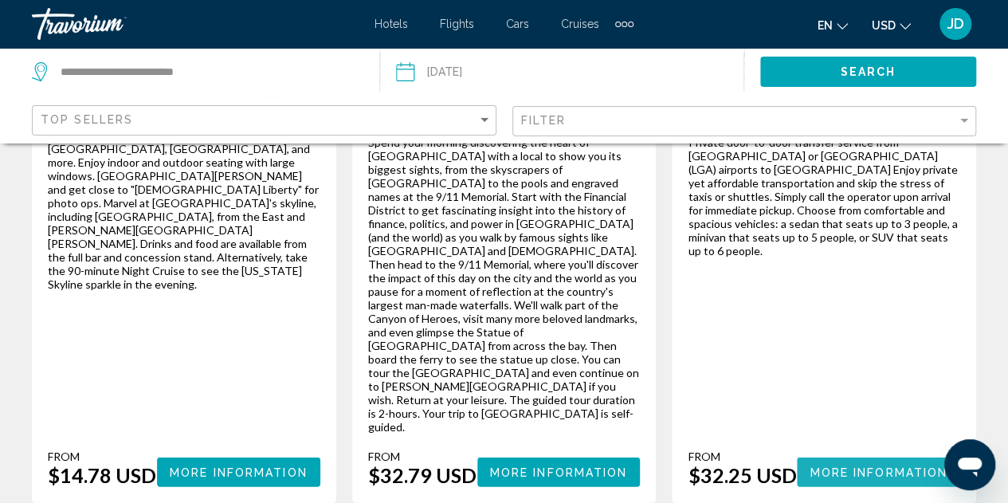
click at [865, 466] on span "More Information" at bounding box center [879, 472] width 138 height 13
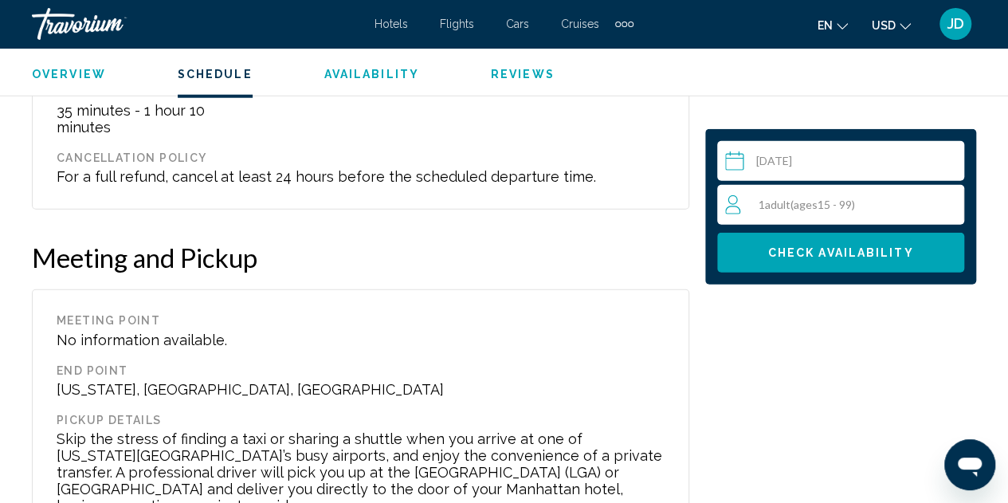
scroll to position [1776, 0]
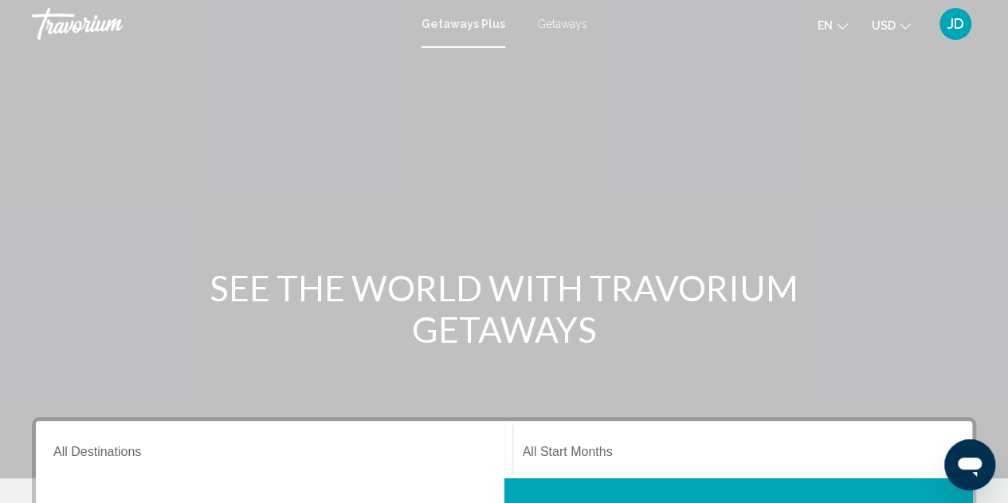
click at [567, 26] on span "Getaways" at bounding box center [562, 24] width 50 height 13
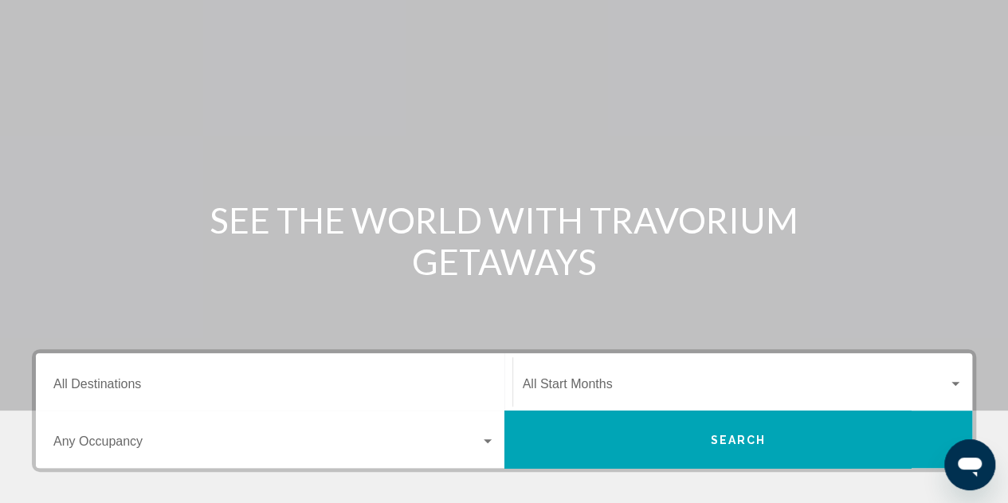
scroll to position [159, 0]
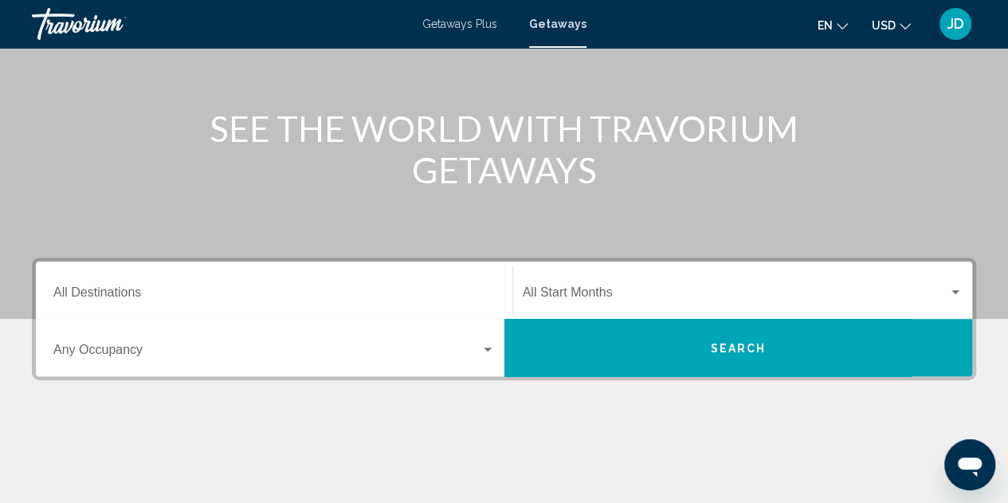
click at [367, 285] on div "Destination All Destinations" at bounding box center [274, 290] width 442 height 50
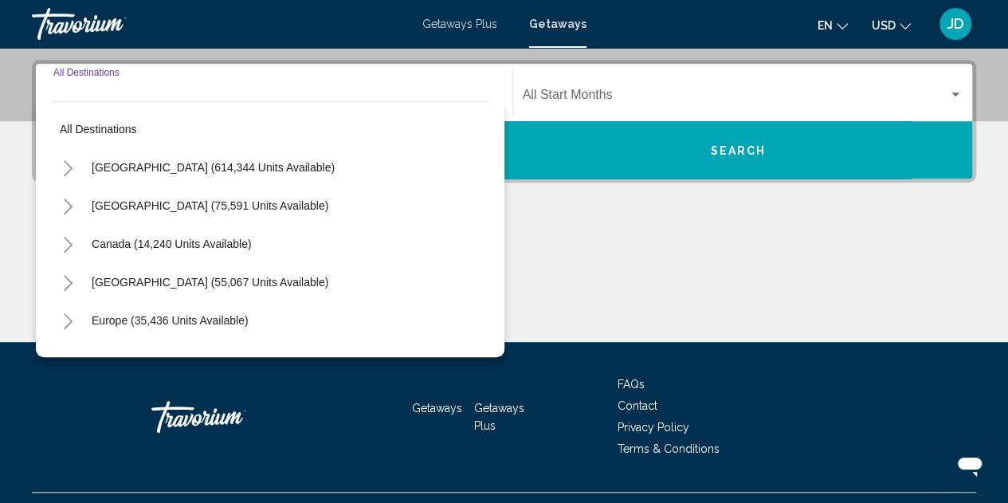
scroll to position [365, 0]
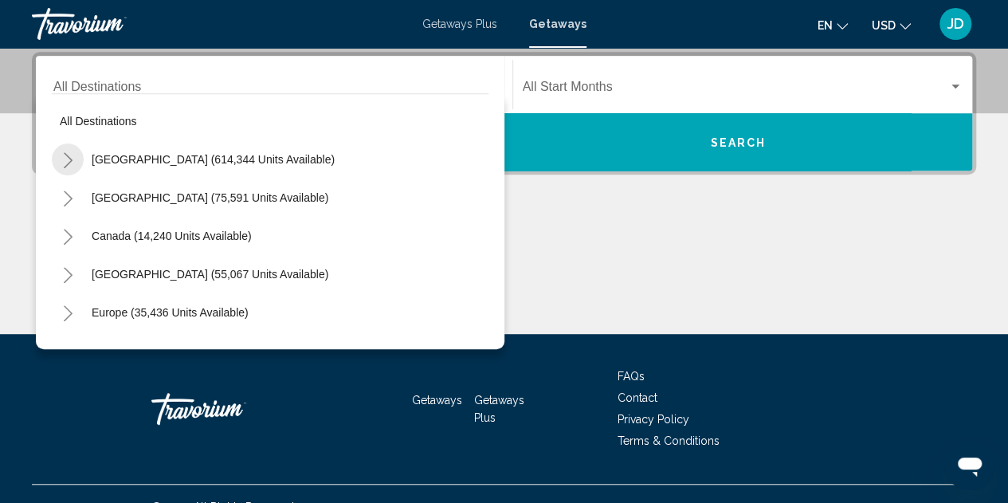
click at [64, 155] on icon "Toggle United States (614,344 units available)" at bounding box center [68, 160] width 12 height 16
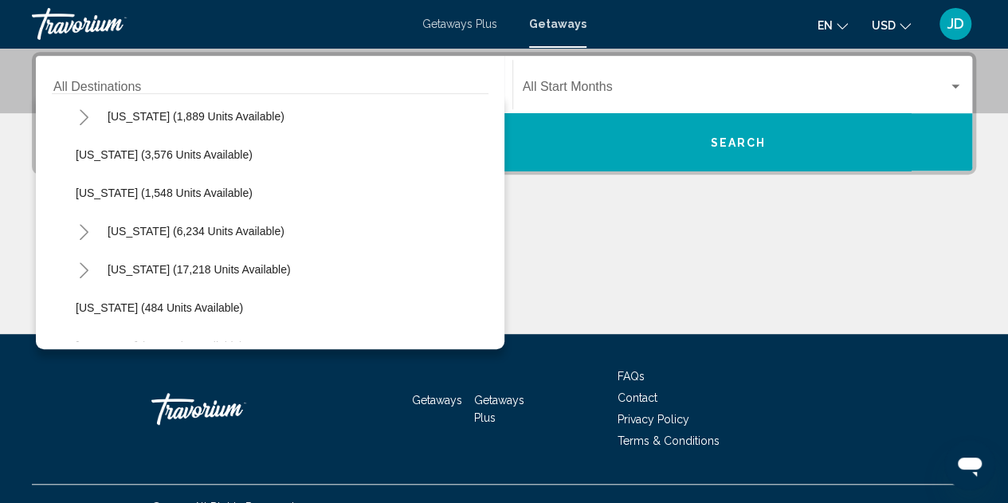
scroll to position [1036, 0]
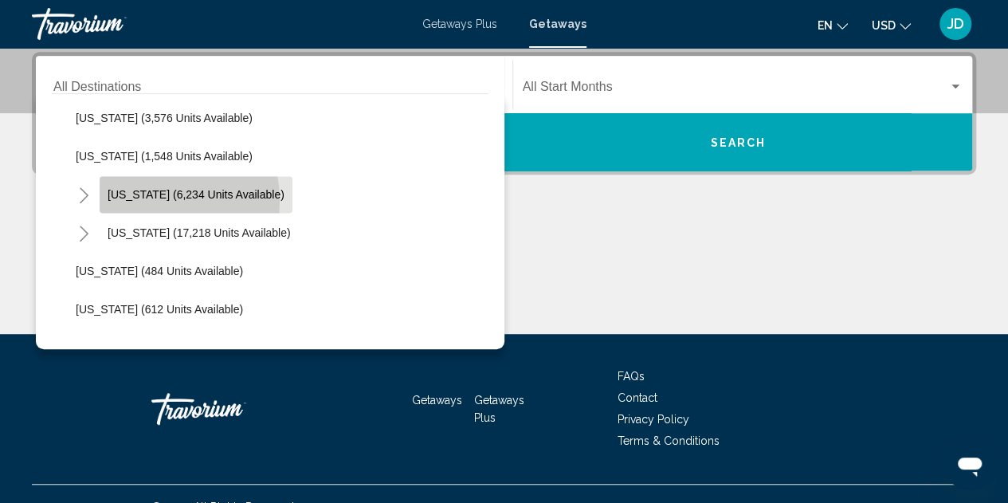
click at [143, 200] on button "New York (6,234 units available)" at bounding box center [196, 194] width 193 height 37
type input "**********"
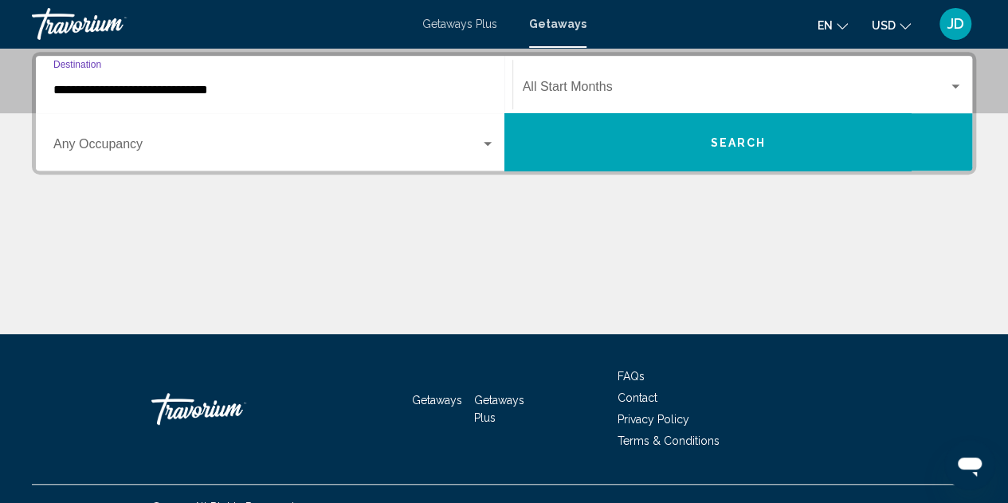
click at [482, 147] on div "Search widget" at bounding box center [488, 144] width 14 height 13
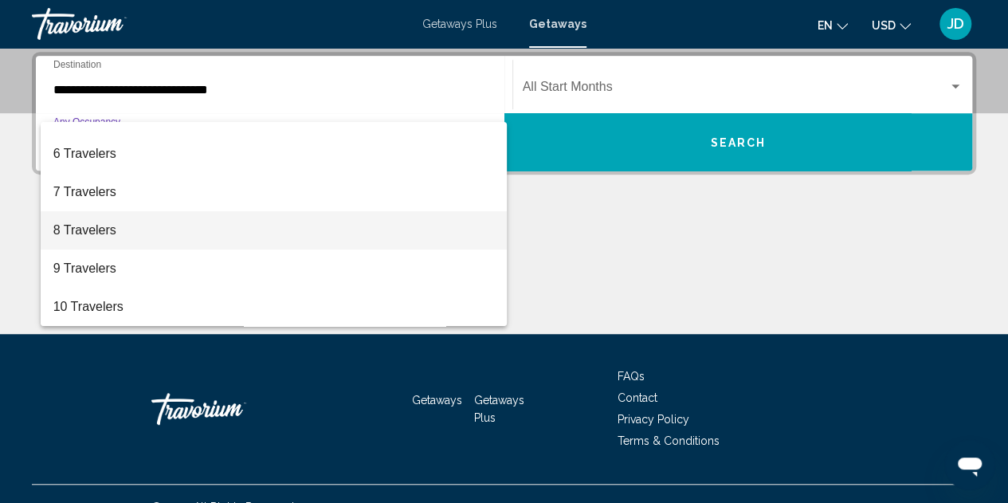
scroll to position [391, 0]
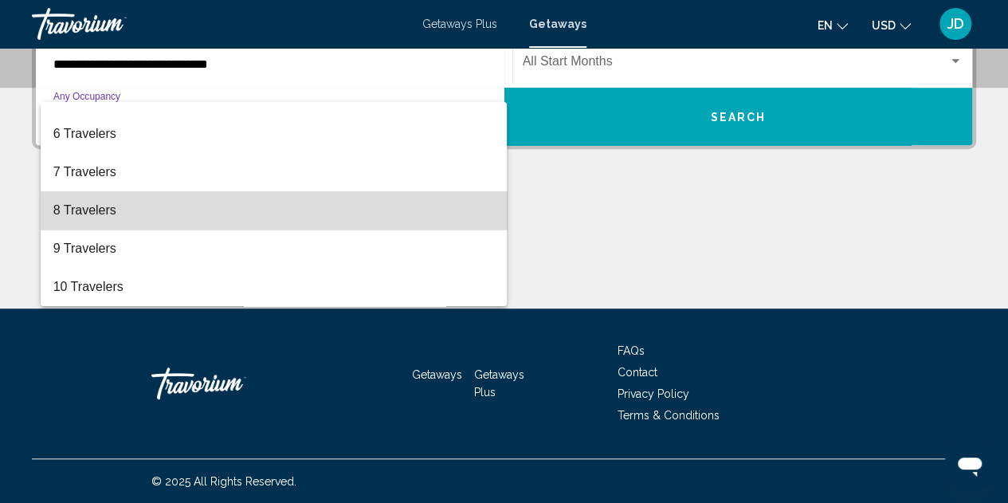
click at [294, 222] on span "8 Travelers" at bounding box center [274, 210] width 442 height 38
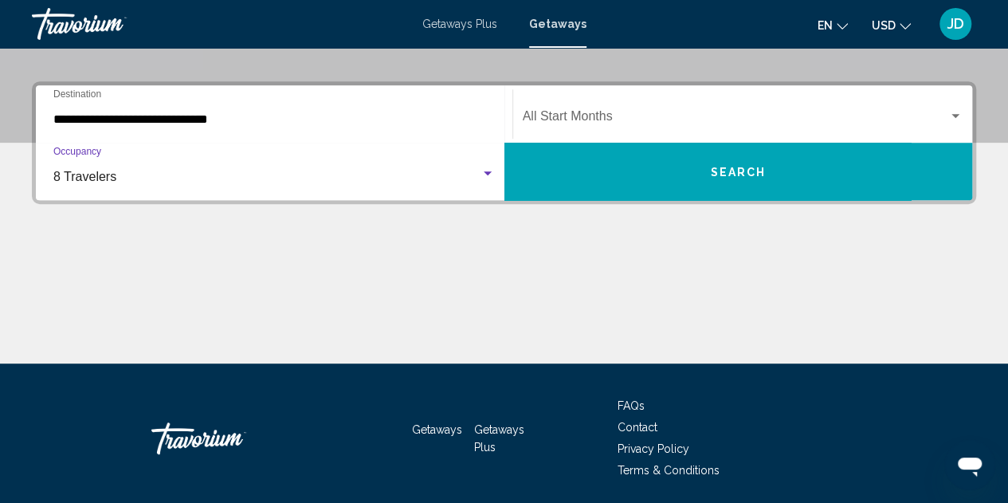
scroll to position [311, 0]
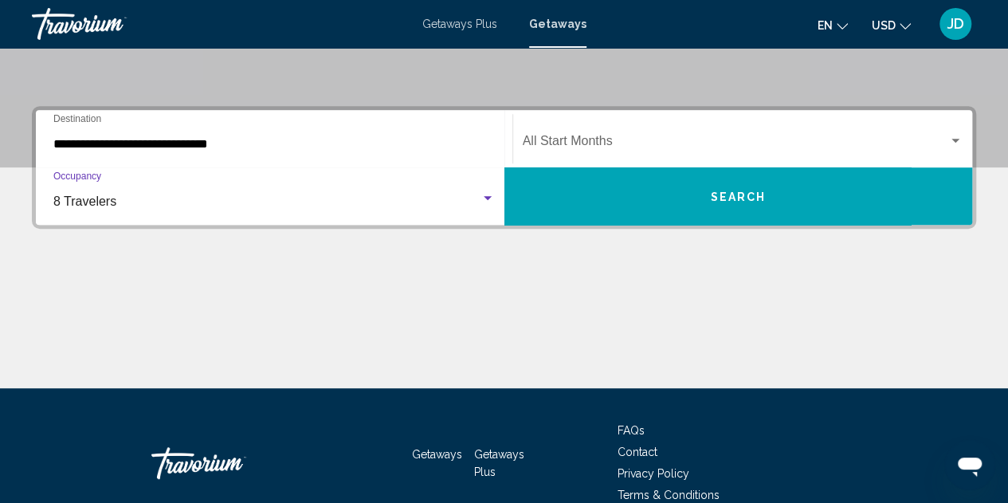
click at [771, 132] on div "Start Month All Start Months" at bounding box center [743, 139] width 441 height 50
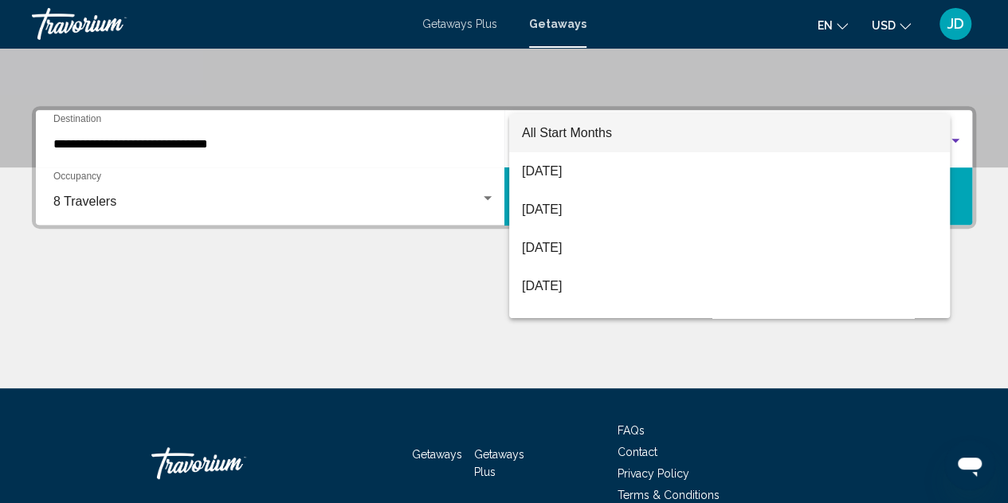
scroll to position [365, 0]
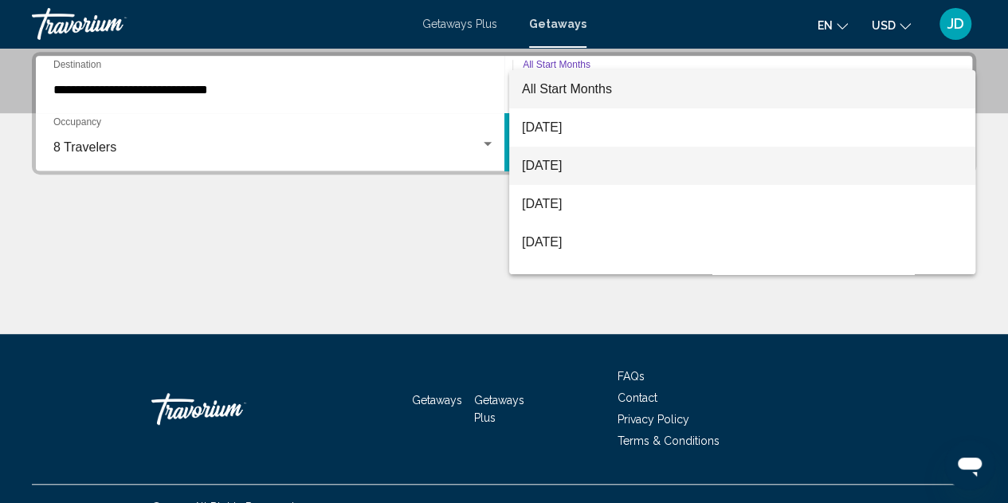
click at [653, 168] on span "September 2025" at bounding box center [742, 166] width 441 height 38
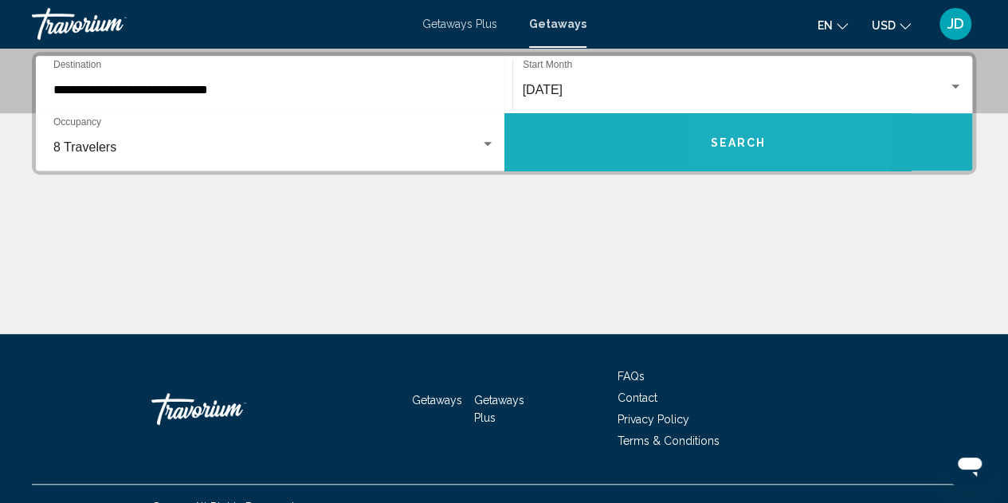
click at [729, 143] on span "Search" at bounding box center [738, 142] width 56 height 13
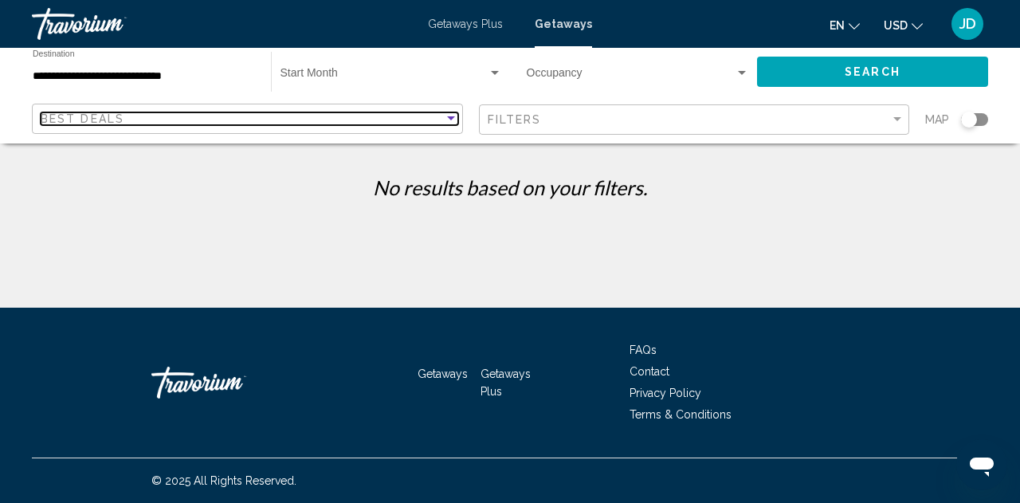
click at [448, 113] on div "Sort by" at bounding box center [451, 118] width 14 height 13
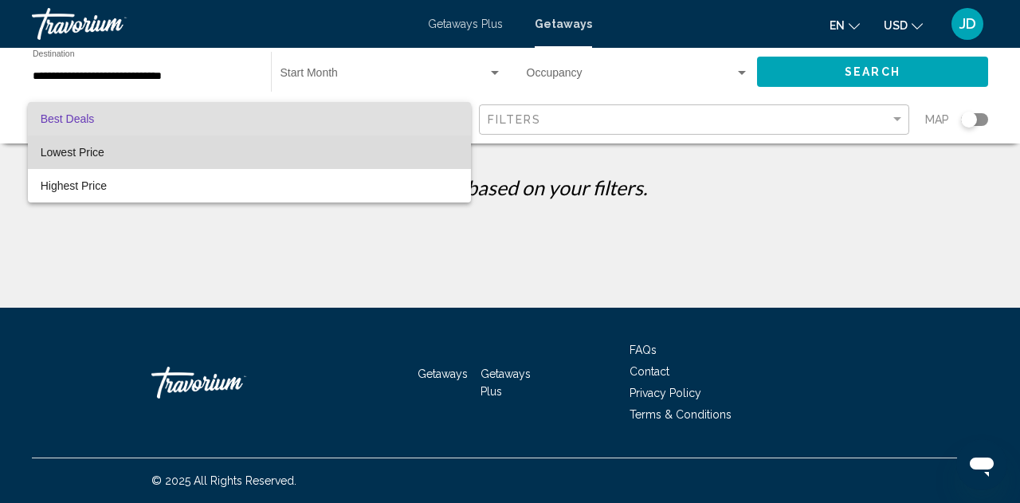
click at [388, 159] on span "Lowest Price" at bounding box center [250, 151] width 418 height 33
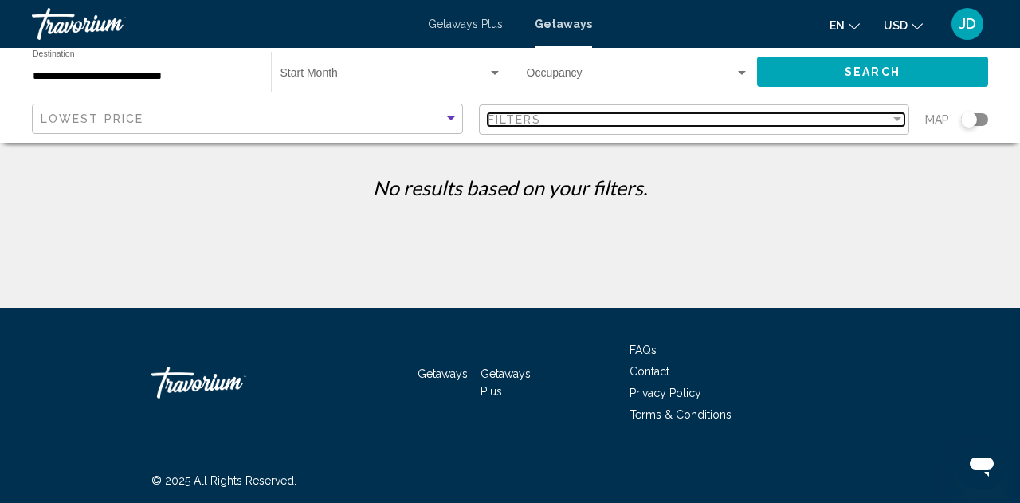
click at [760, 119] on div "Filters" at bounding box center [689, 119] width 403 height 13
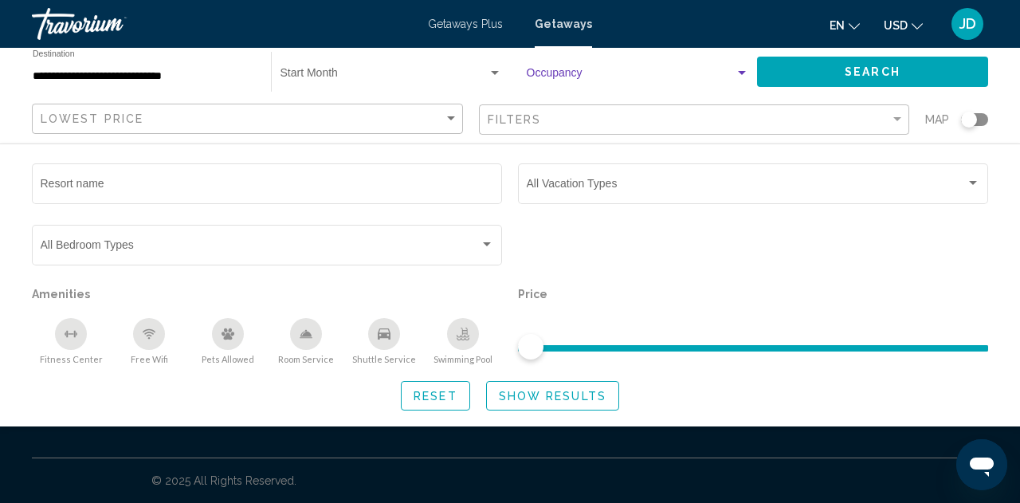
click at [636, 80] on span "Search widget" at bounding box center [631, 76] width 208 height 13
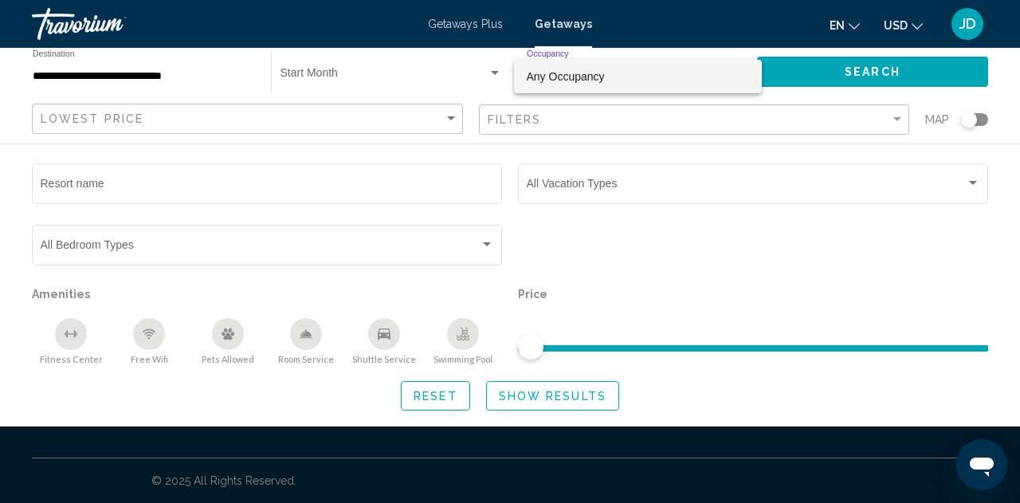
click at [526, 154] on div at bounding box center [510, 251] width 1020 height 503
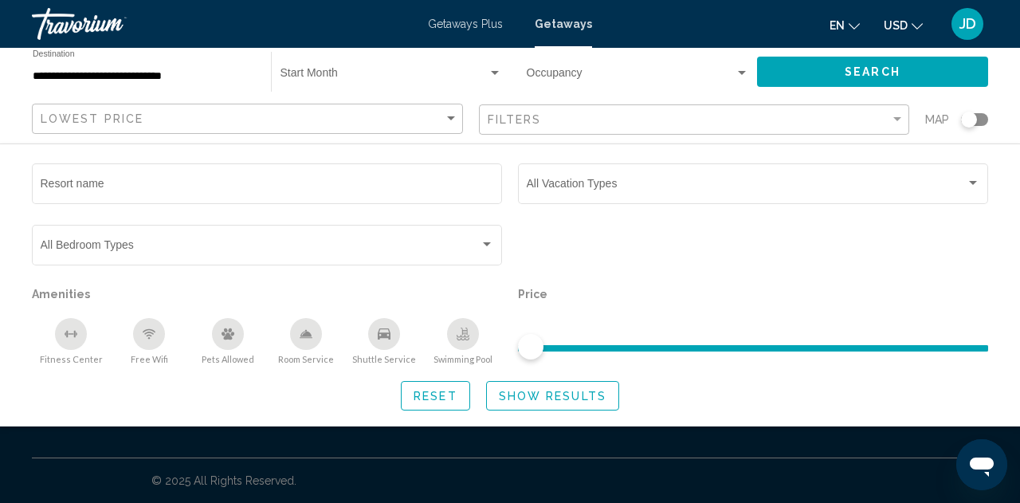
click at [328, 68] on div "Start Month All Start Months" at bounding box center [392, 72] width 222 height 44
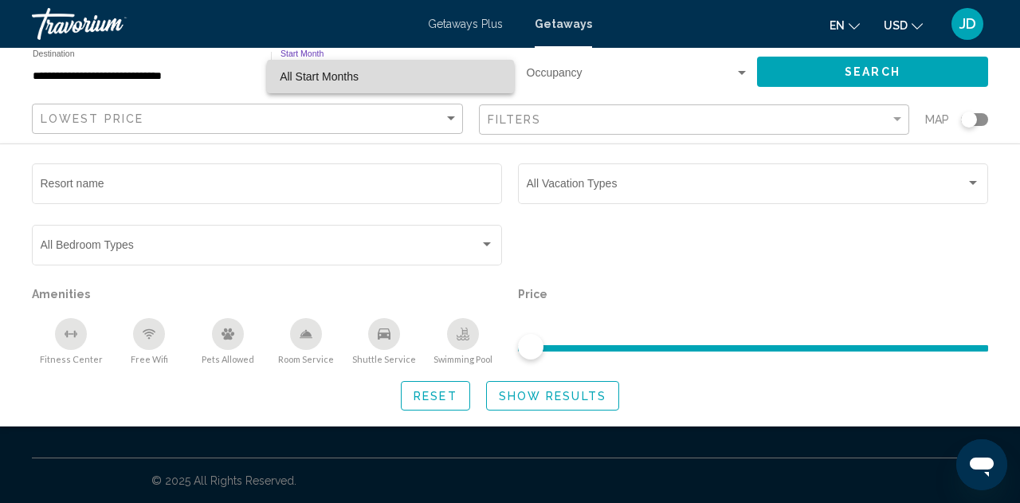
click at [423, 78] on span "All Start Months" at bounding box center [391, 76] width 222 height 33
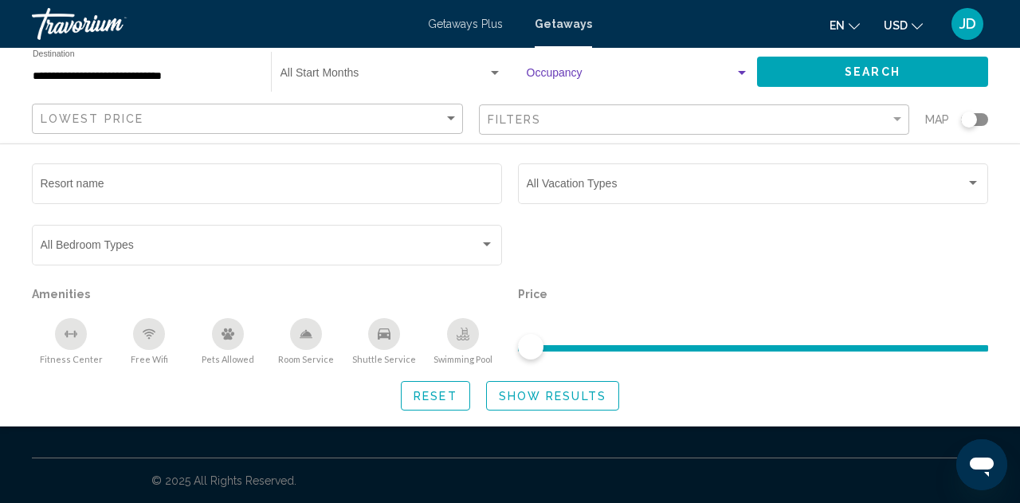
click at [728, 74] on span "Search widget" at bounding box center [631, 76] width 208 height 13
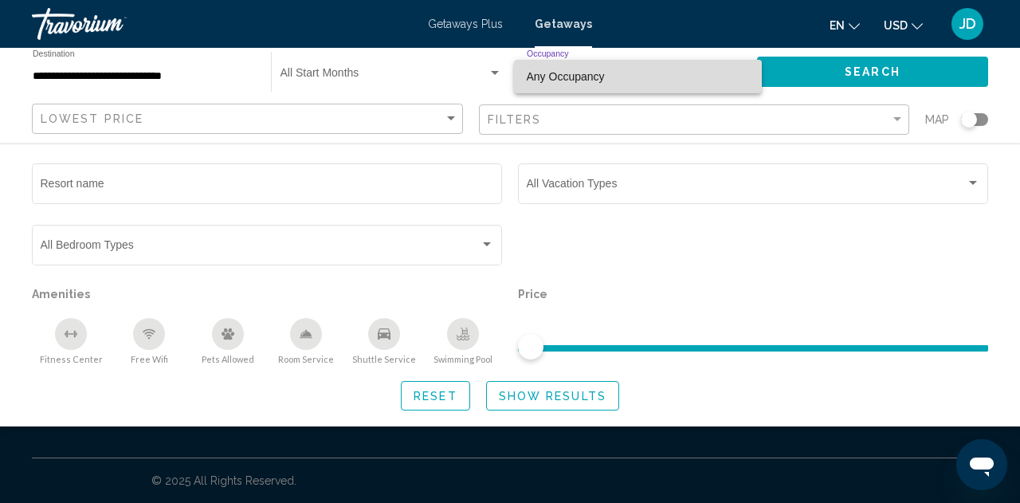
click at [728, 74] on span "Any Occupancy" at bounding box center [638, 76] width 222 height 33
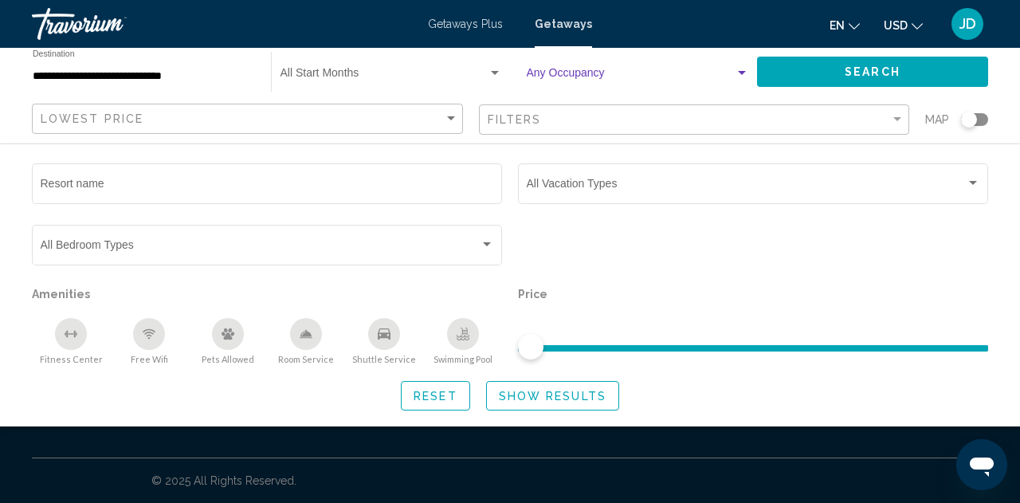
click at [868, 73] on span "Search" at bounding box center [873, 72] width 56 height 13
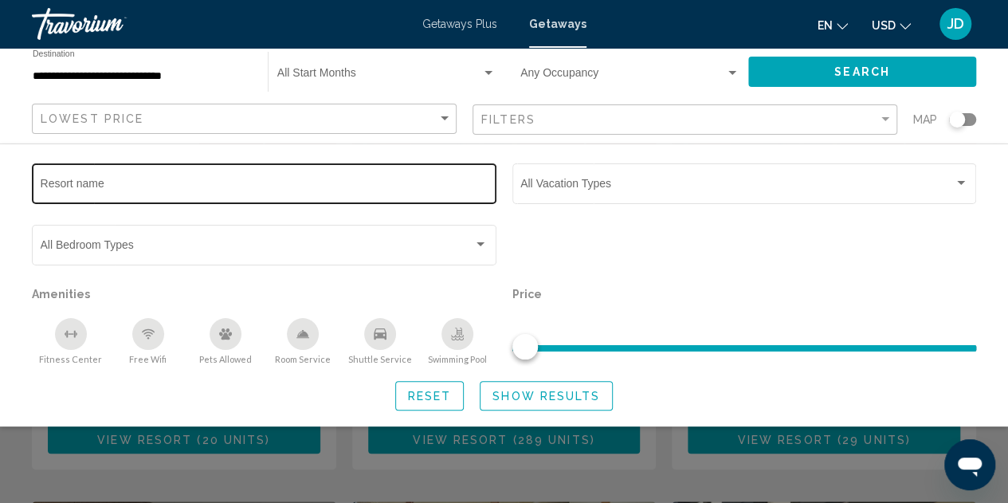
scroll to position [239, 0]
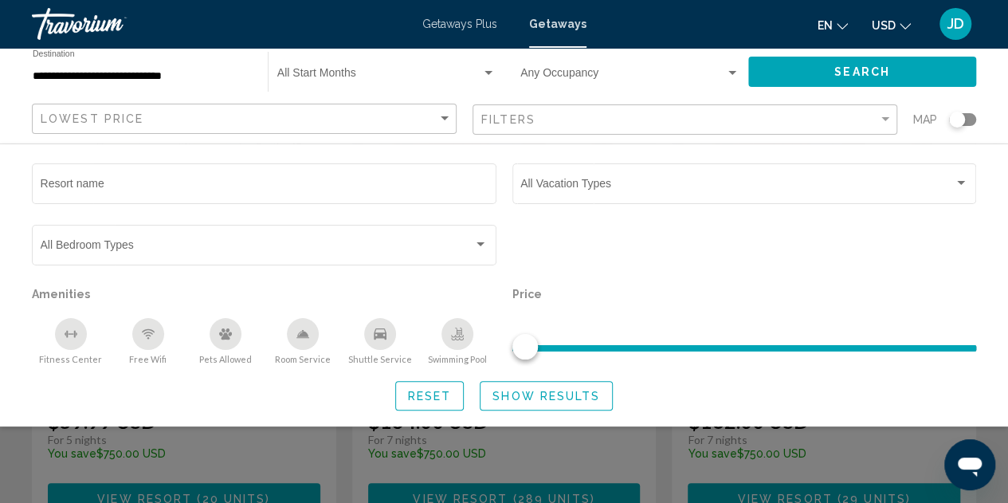
click at [672, 448] on div "Search widget" at bounding box center [504, 371] width 1008 height 264
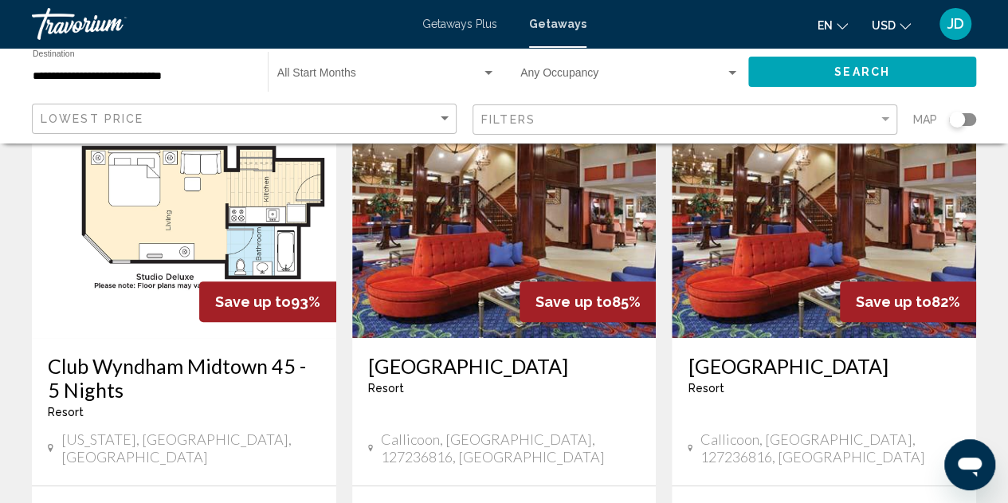
scroll to position [80, 0]
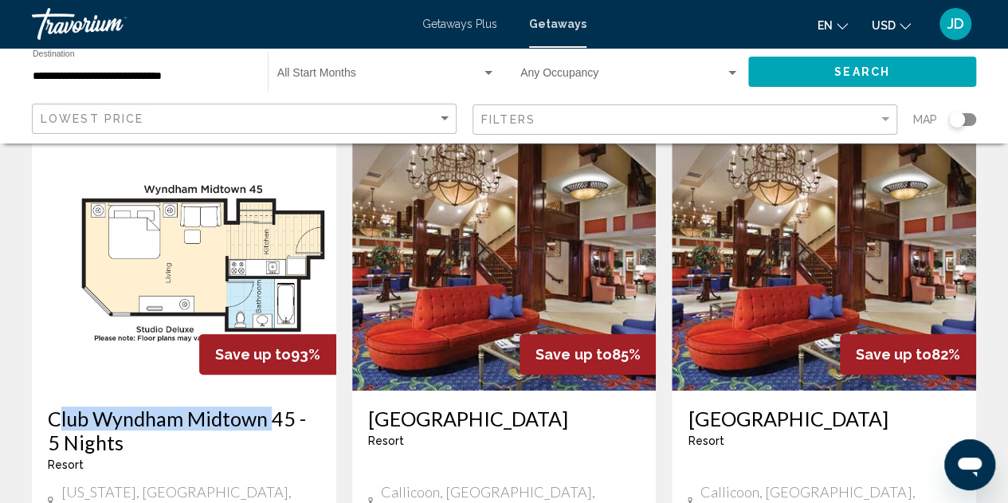
drag, startPoint x: 47, startPoint y: 415, endPoint x: 265, endPoint y: 417, distance: 217.6
click at [265, 417] on div "Club Wyndham Midtown 45 - 5 Nights Resort - This is an adults only resort New Y…" at bounding box center [184, 464] width 304 height 147
copy h3 "Club Wyndham Midtown"
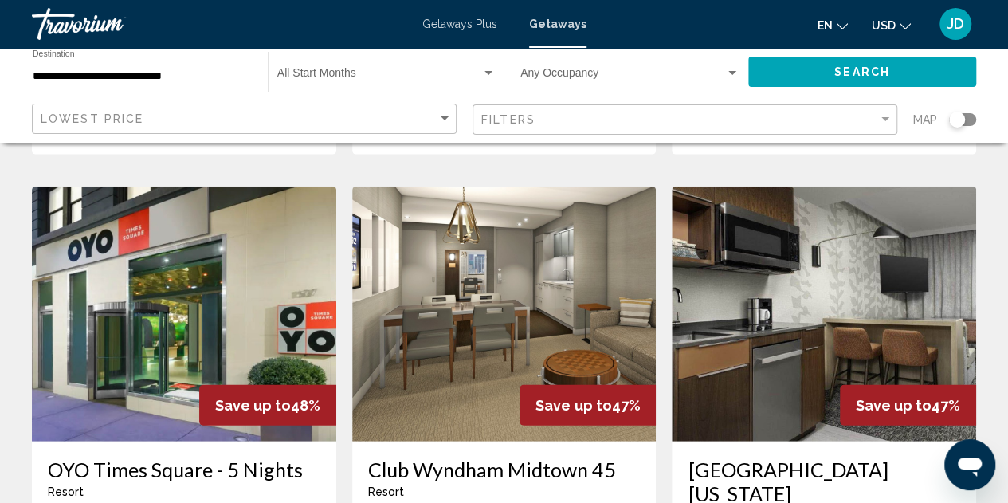
scroll to position [1992, 0]
